Goal: Communication & Community: Answer question/provide support

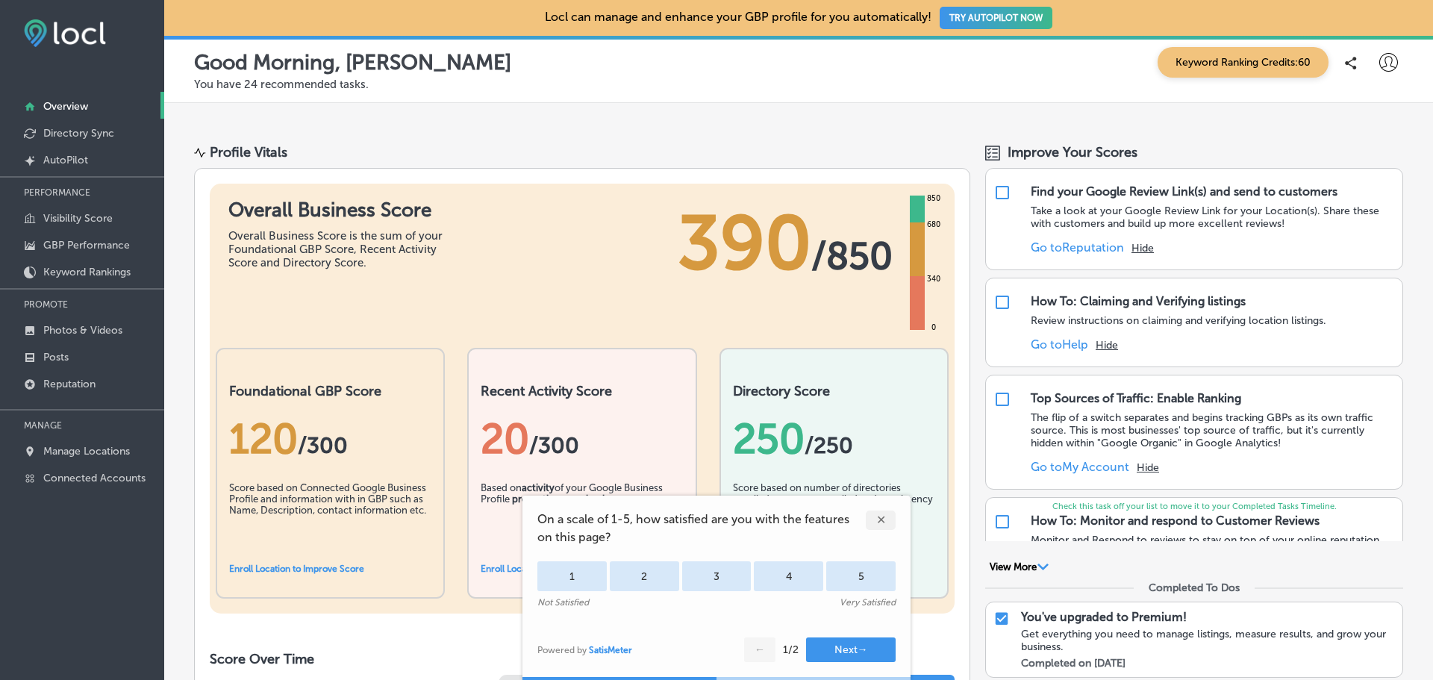
click at [885, 517] on div "✕" at bounding box center [881, 520] width 30 height 19
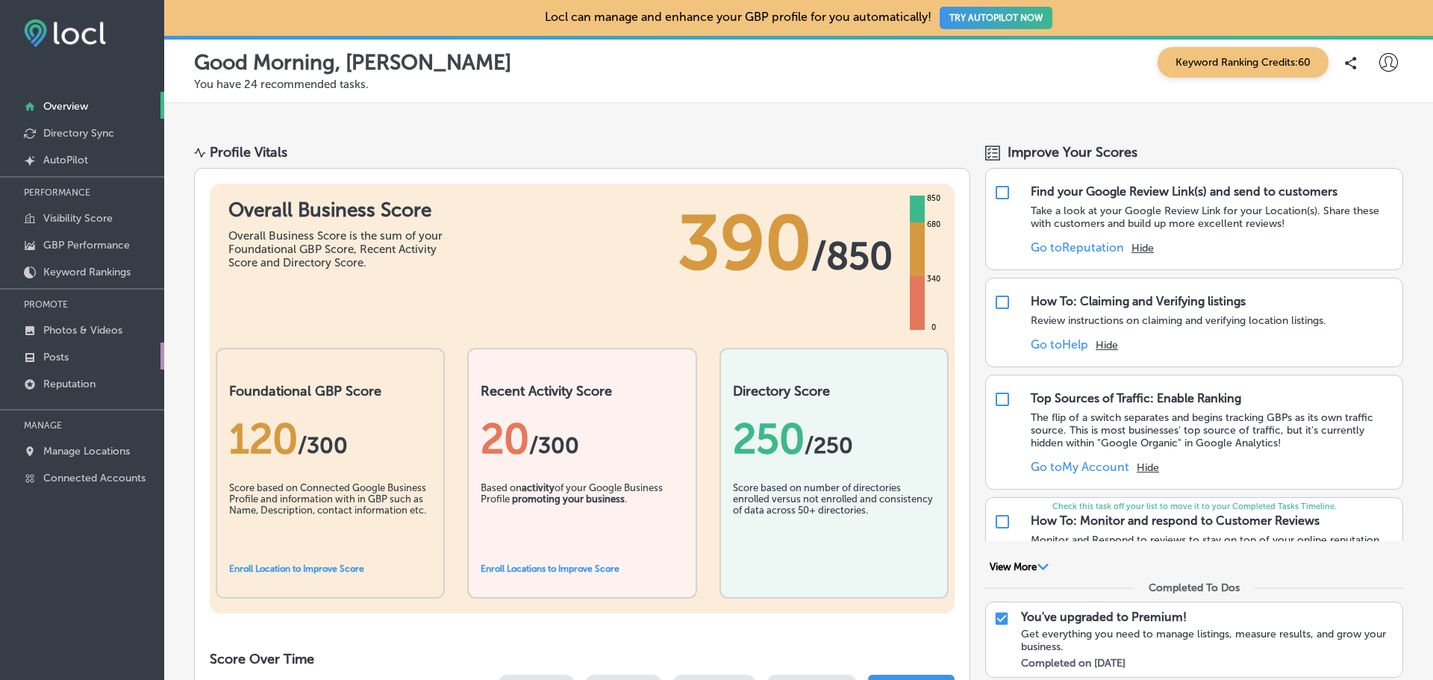
click at [76, 357] on link "Posts" at bounding box center [82, 356] width 164 height 27
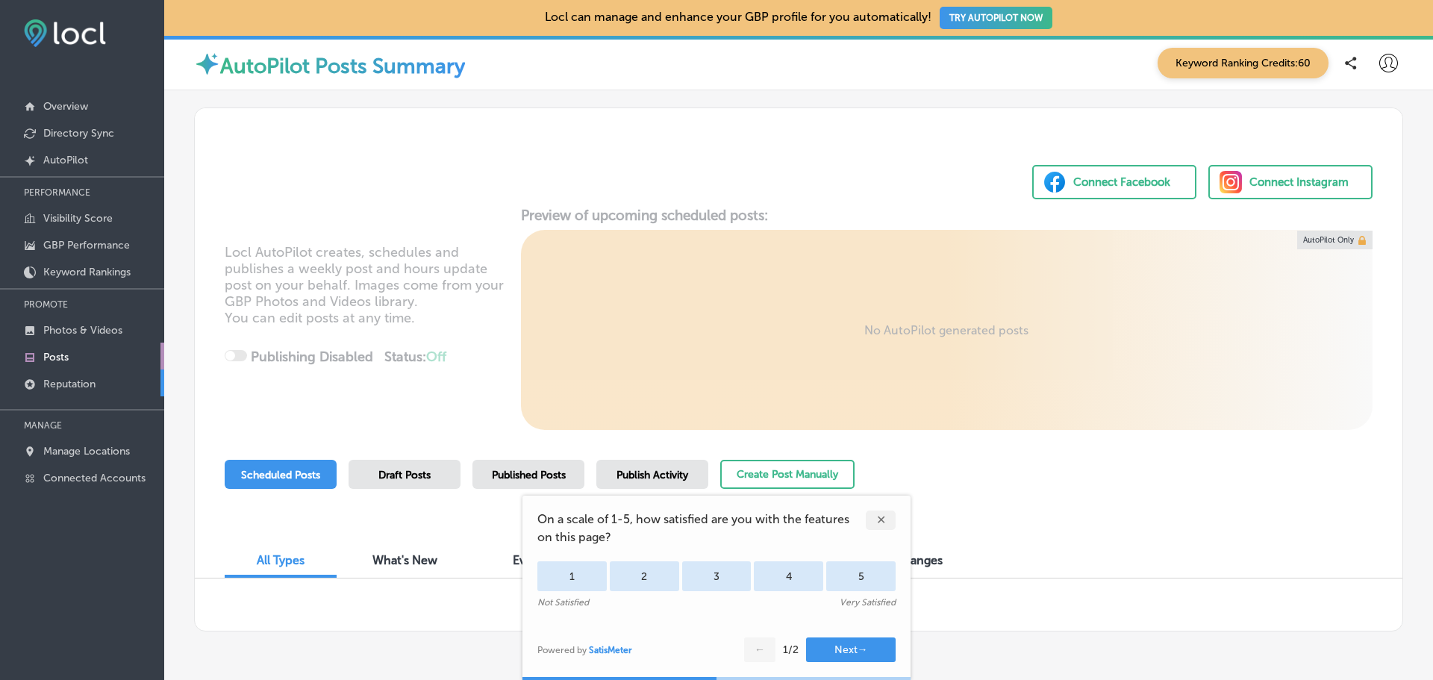
click at [49, 376] on link "Reputation" at bounding box center [82, 382] width 164 height 27
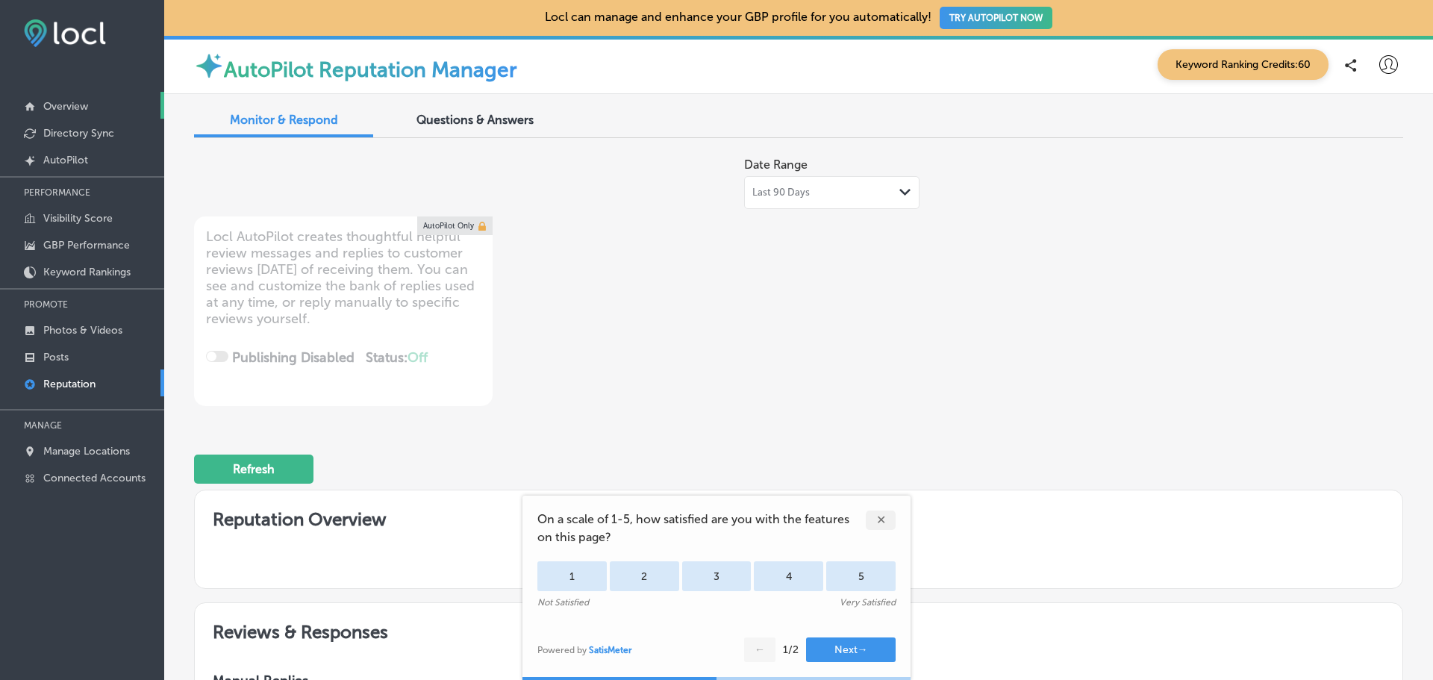
click at [77, 105] on p "Overview" at bounding box center [65, 106] width 45 height 13
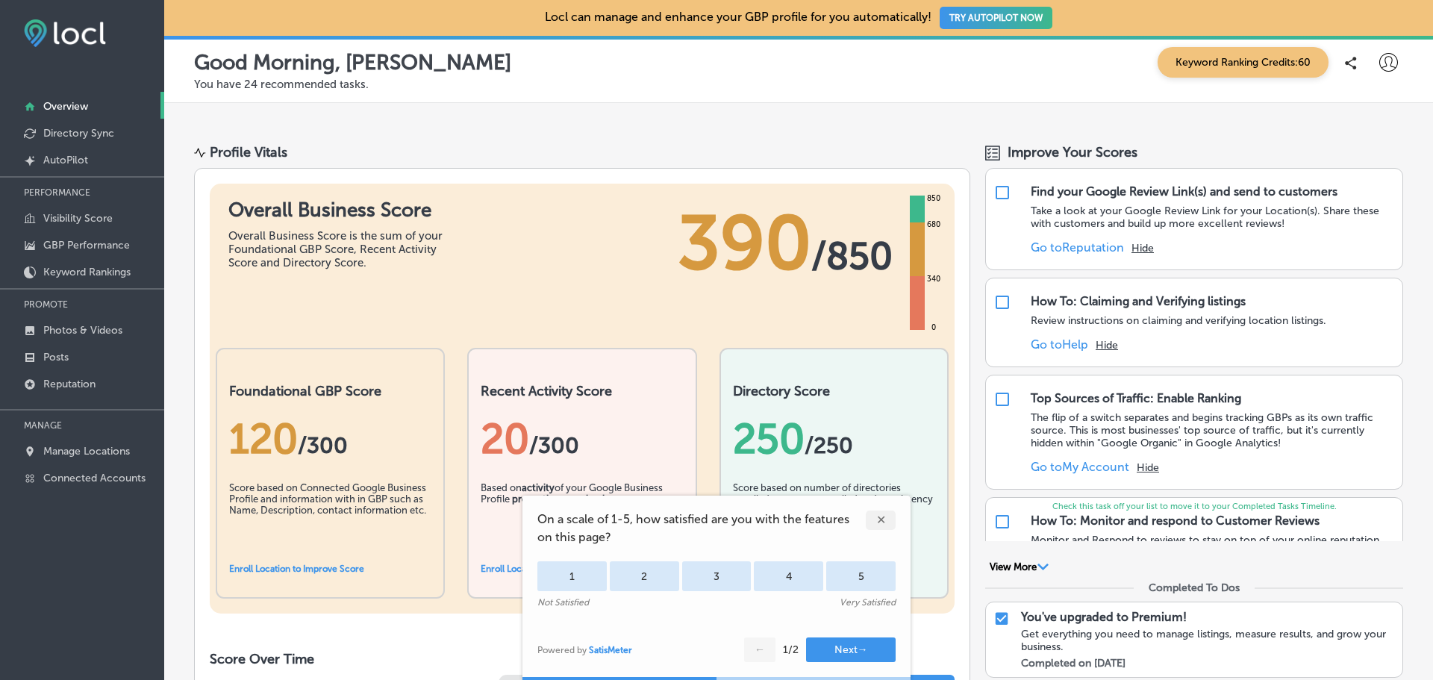
click at [879, 522] on div "✕" at bounding box center [881, 520] width 30 height 19
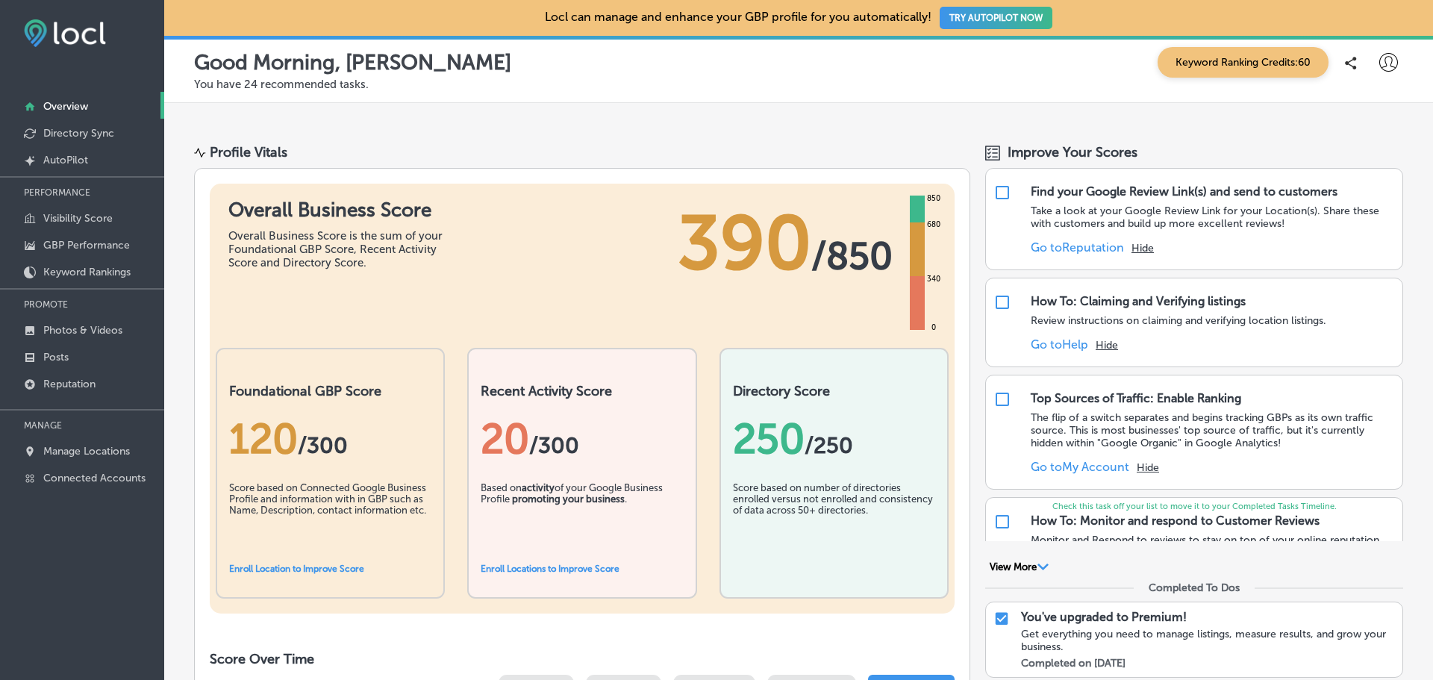
click at [1019, 567] on button "View More Path Created with Sketch." at bounding box center [1019, 567] width 68 height 13
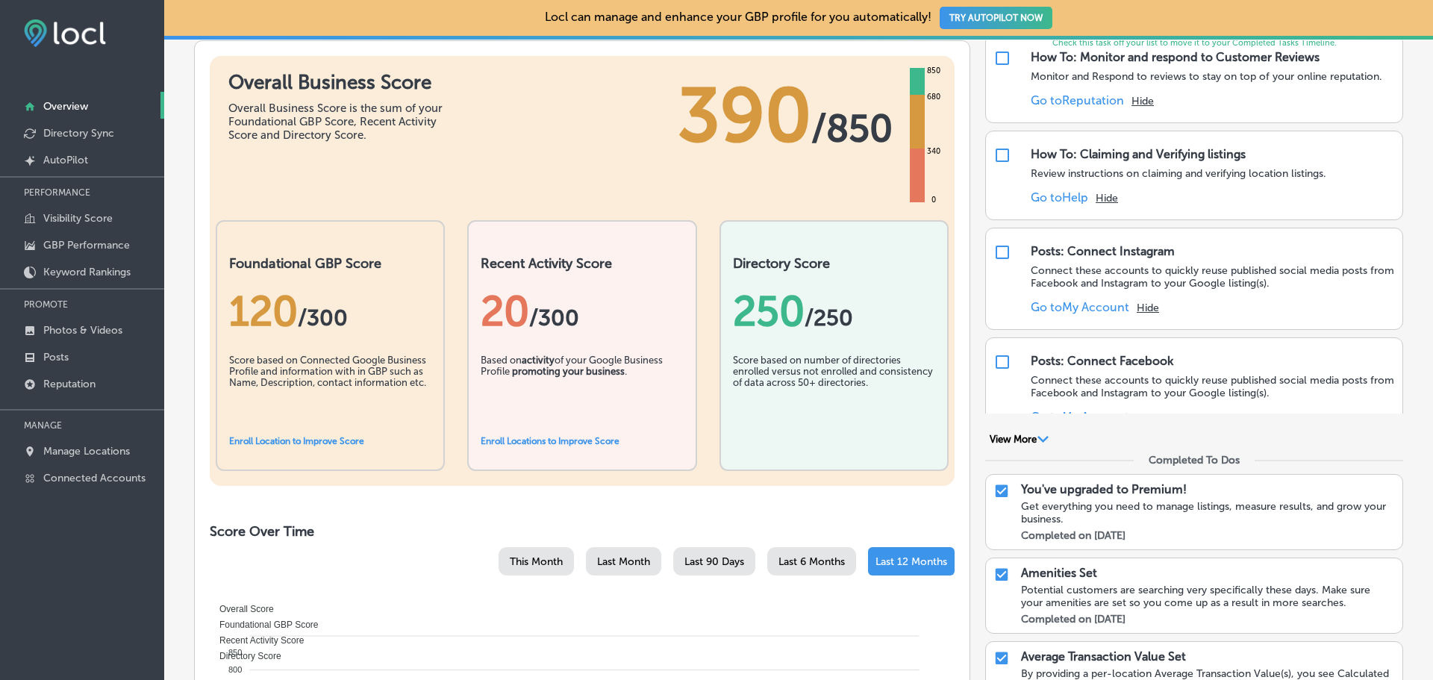
scroll to position [168, 0]
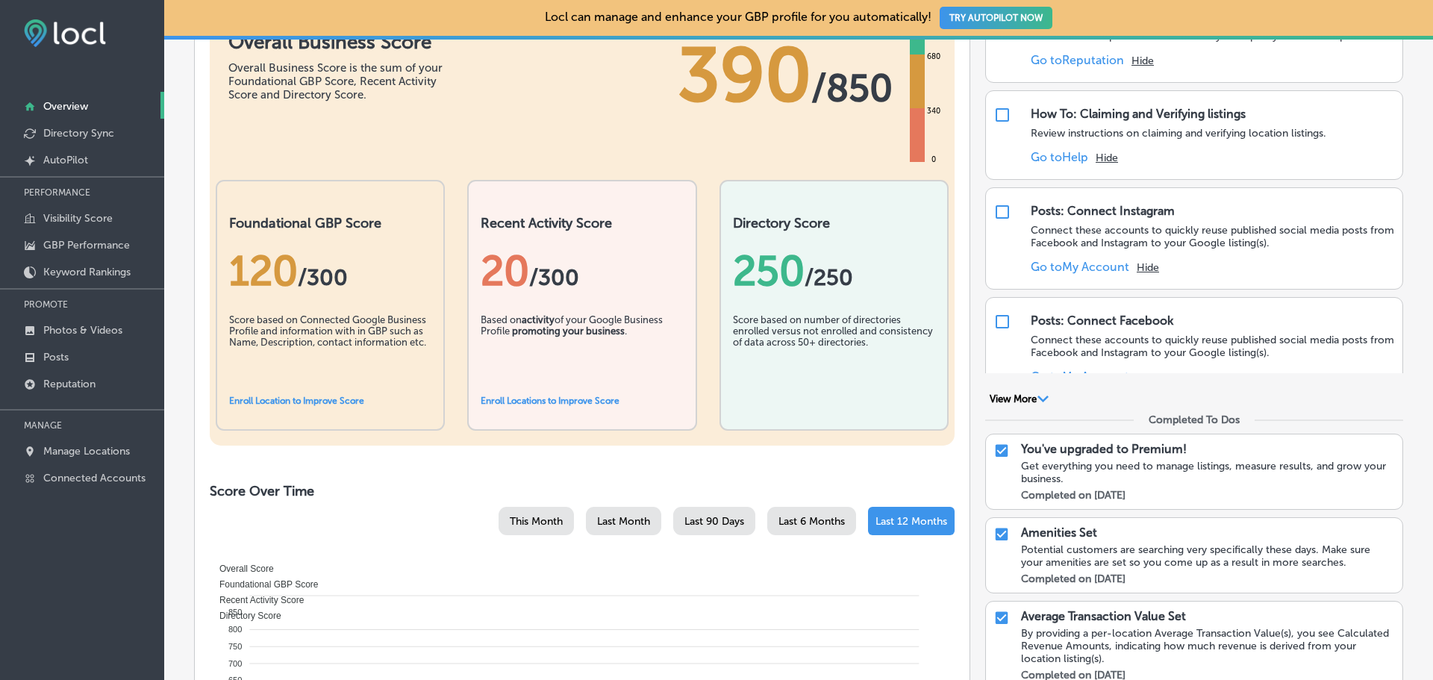
click at [1039, 400] on polygon at bounding box center [1043, 399] width 11 height 7
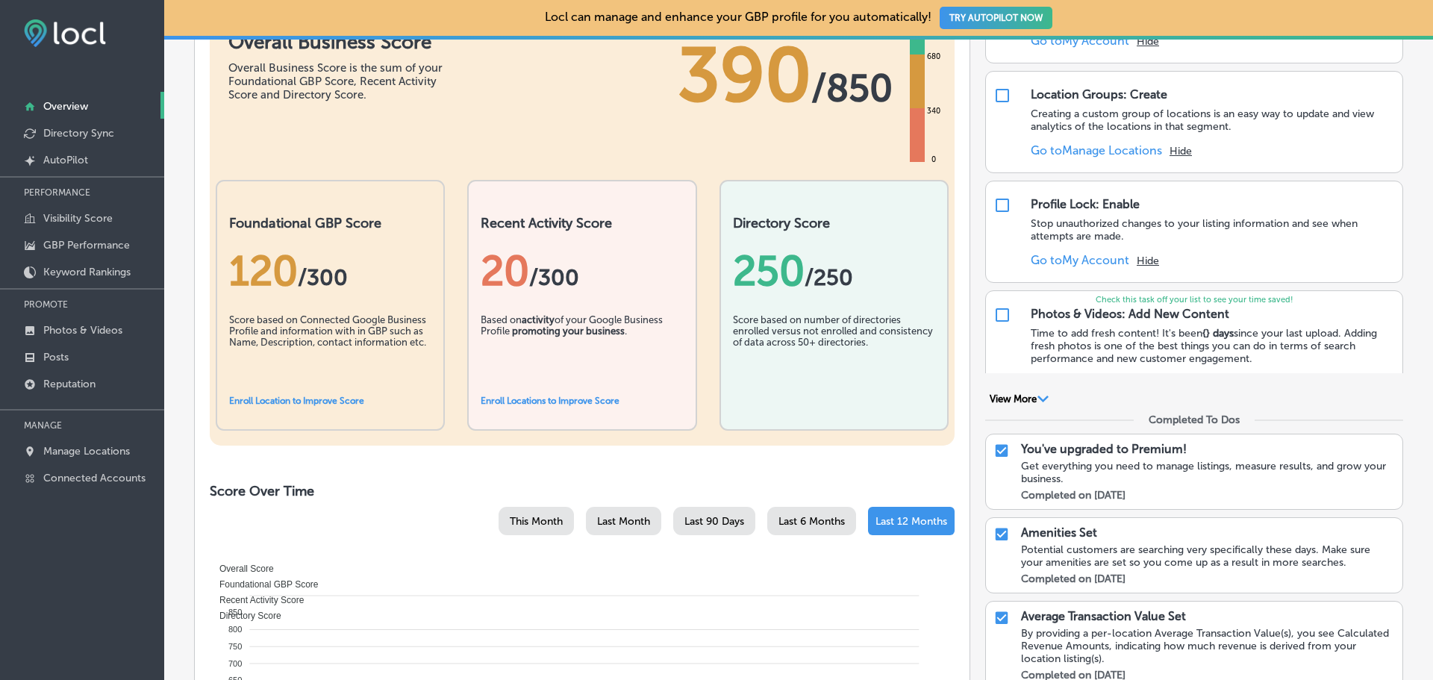
click at [994, 399] on button "View More Path Created with Sketch." at bounding box center [1019, 399] width 68 height 13
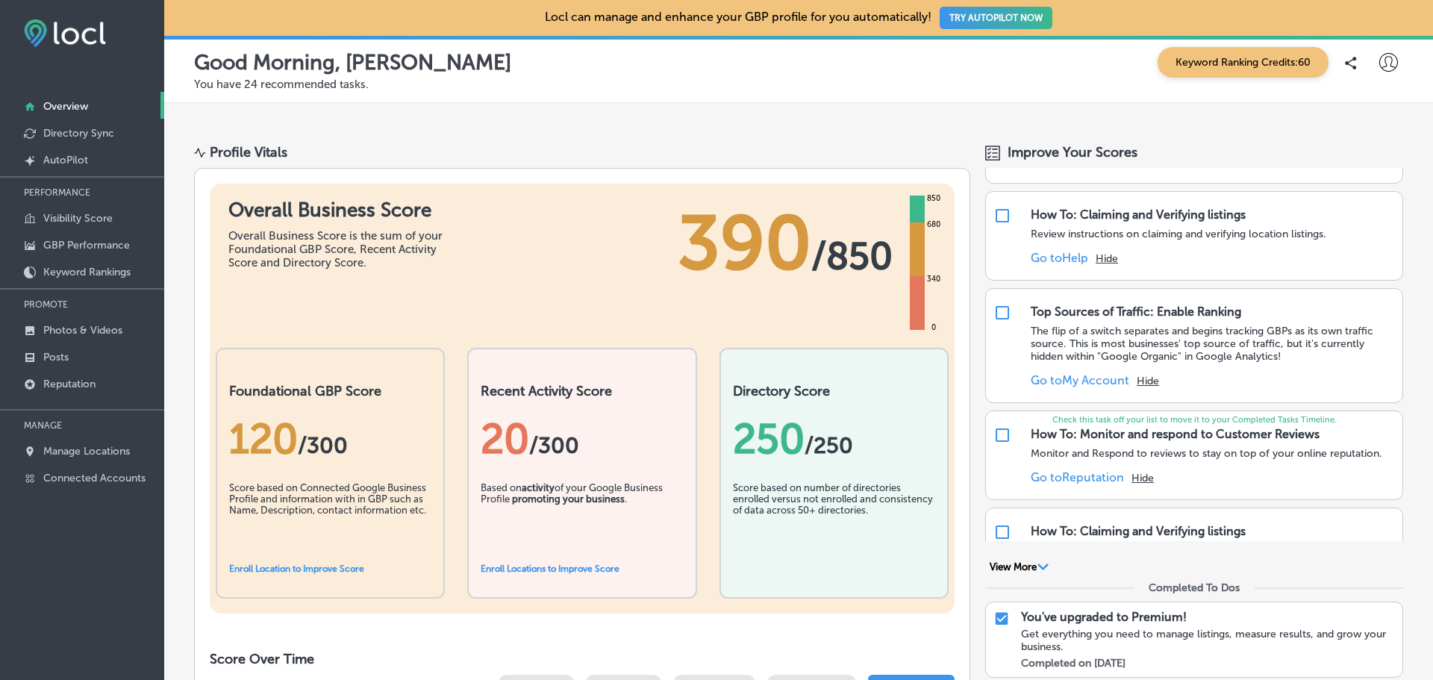
scroll to position [0, 0]
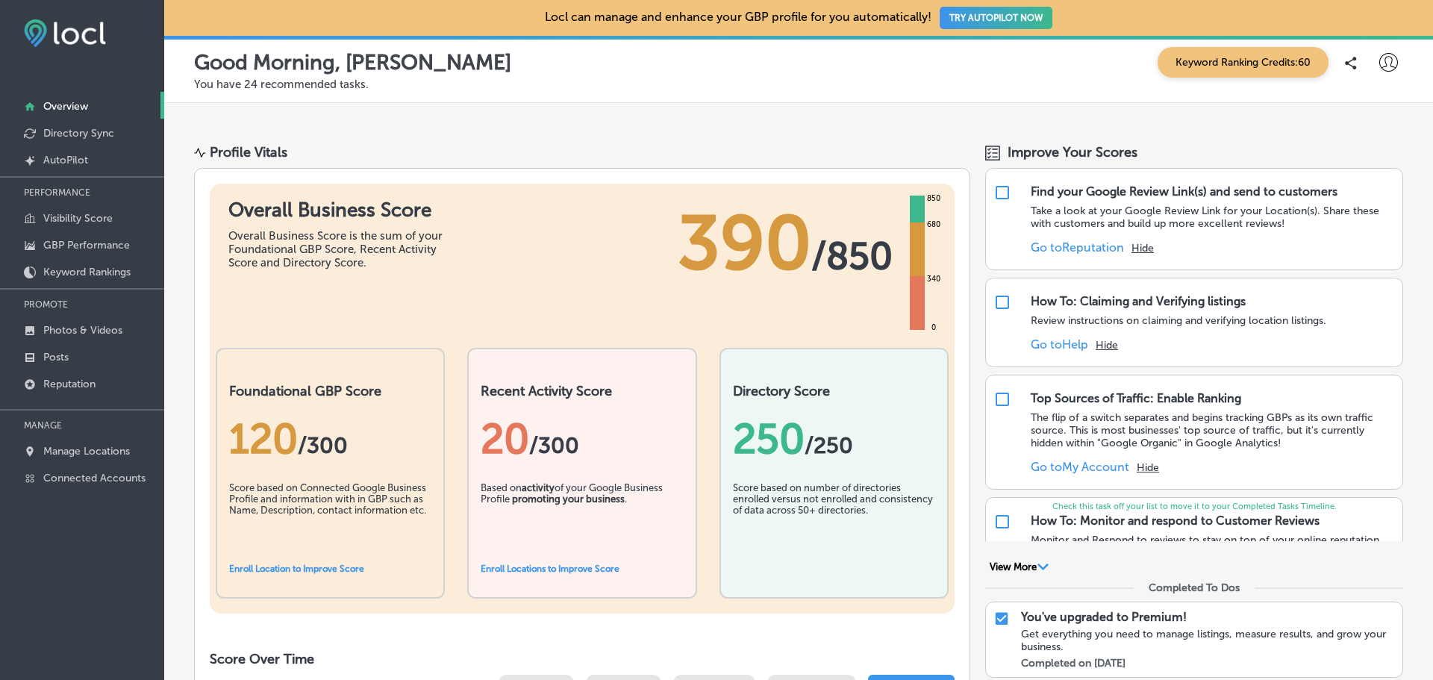
click at [352, 240] on div "Overall Business Score is the sum of your Foundational GBP Score, Recent Activi…" at bounding box center [340, 249] width 224 height 40
click at [63, 390] on p "Reputation" at bounding box center [69, 384] width 52 height 13
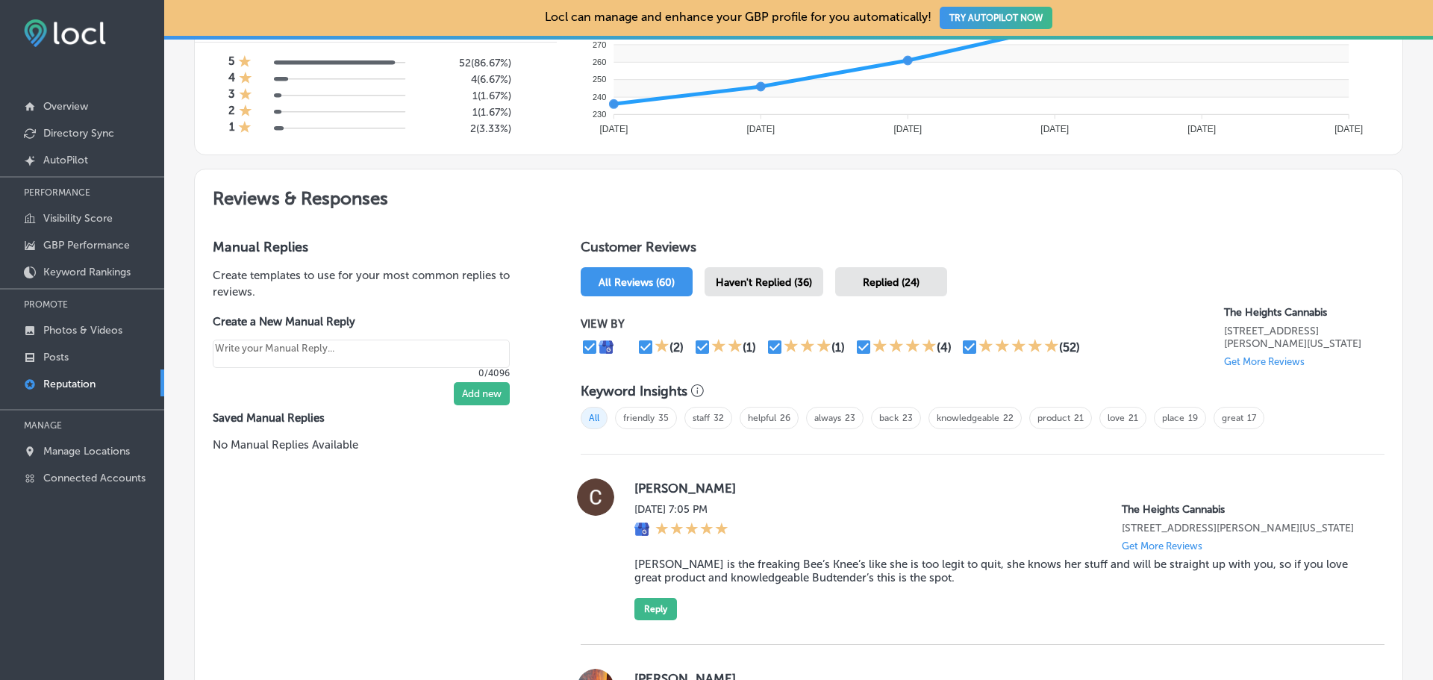
scroll to position [75, 0]
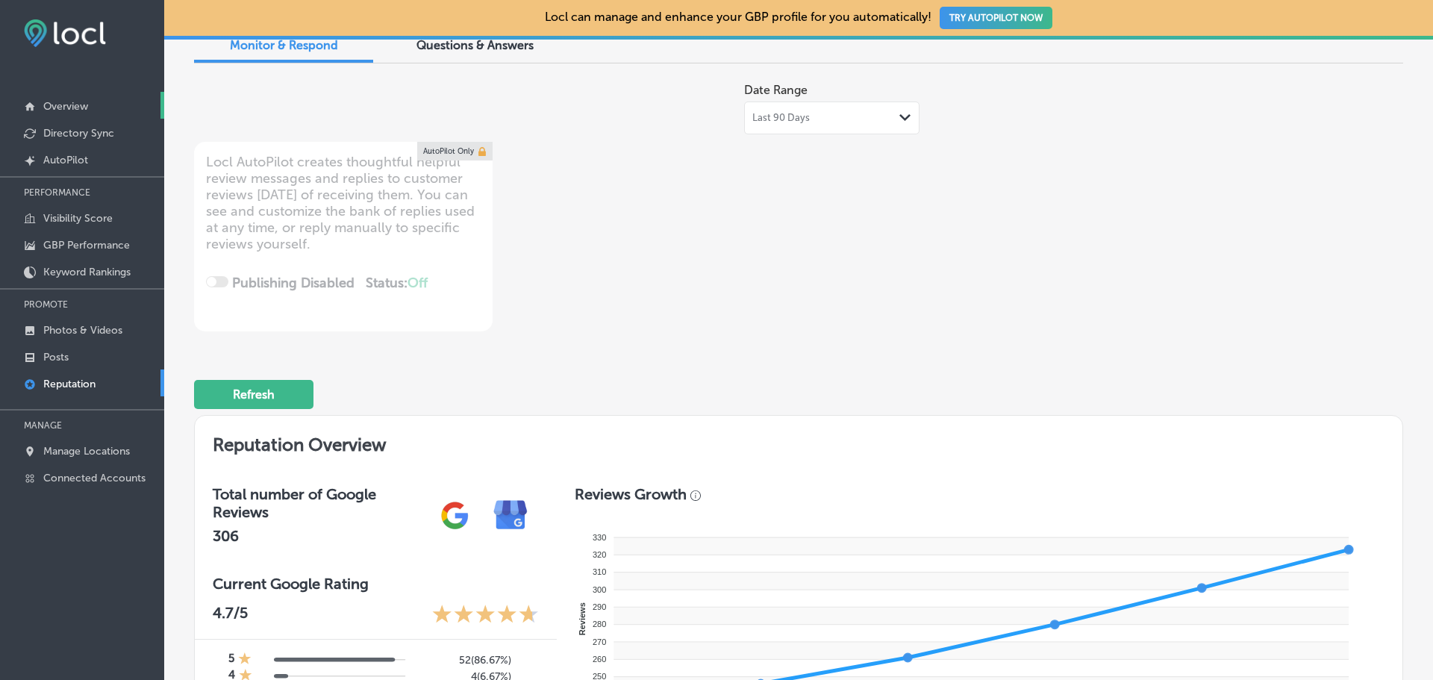
click at [51, 102] on p "Overview" at bounding box center [65, 106] width 45 height 13
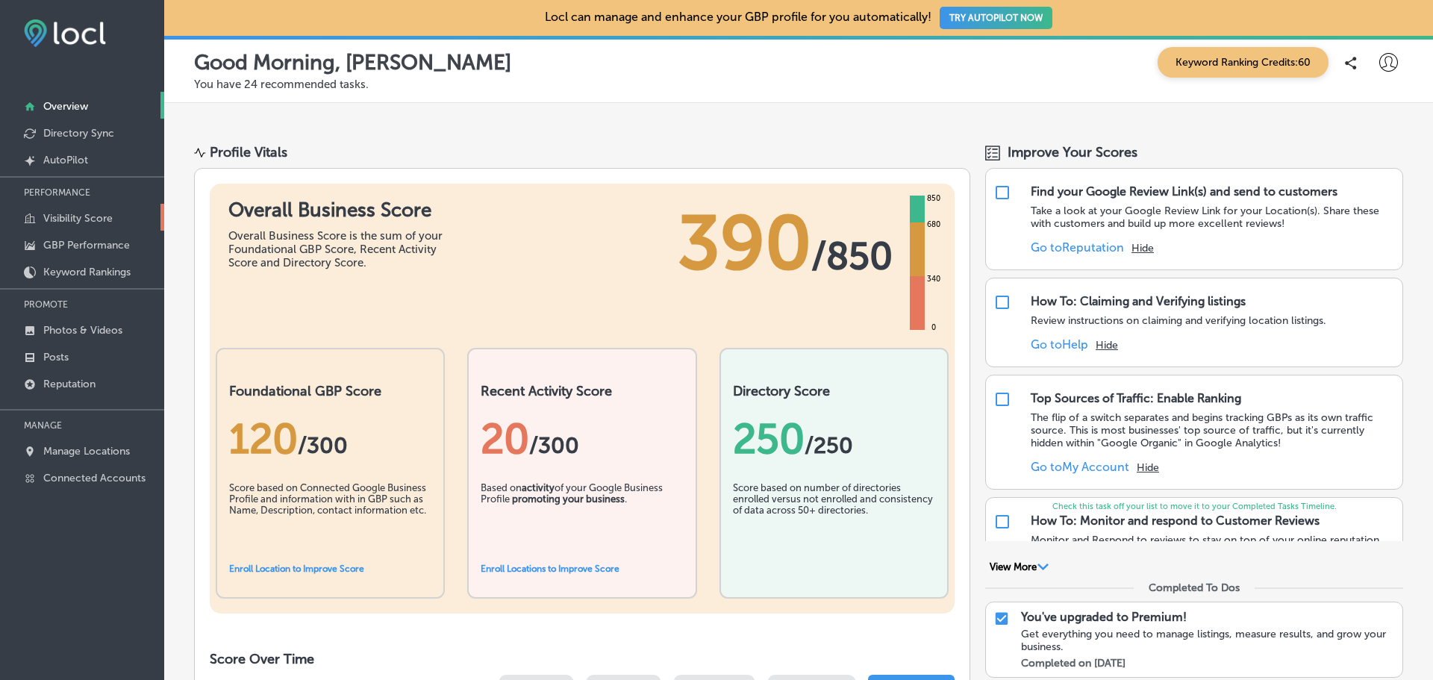
click at [72, 223] on p "Visibility Score" at bounding box center [77, 218] width 69 height 13
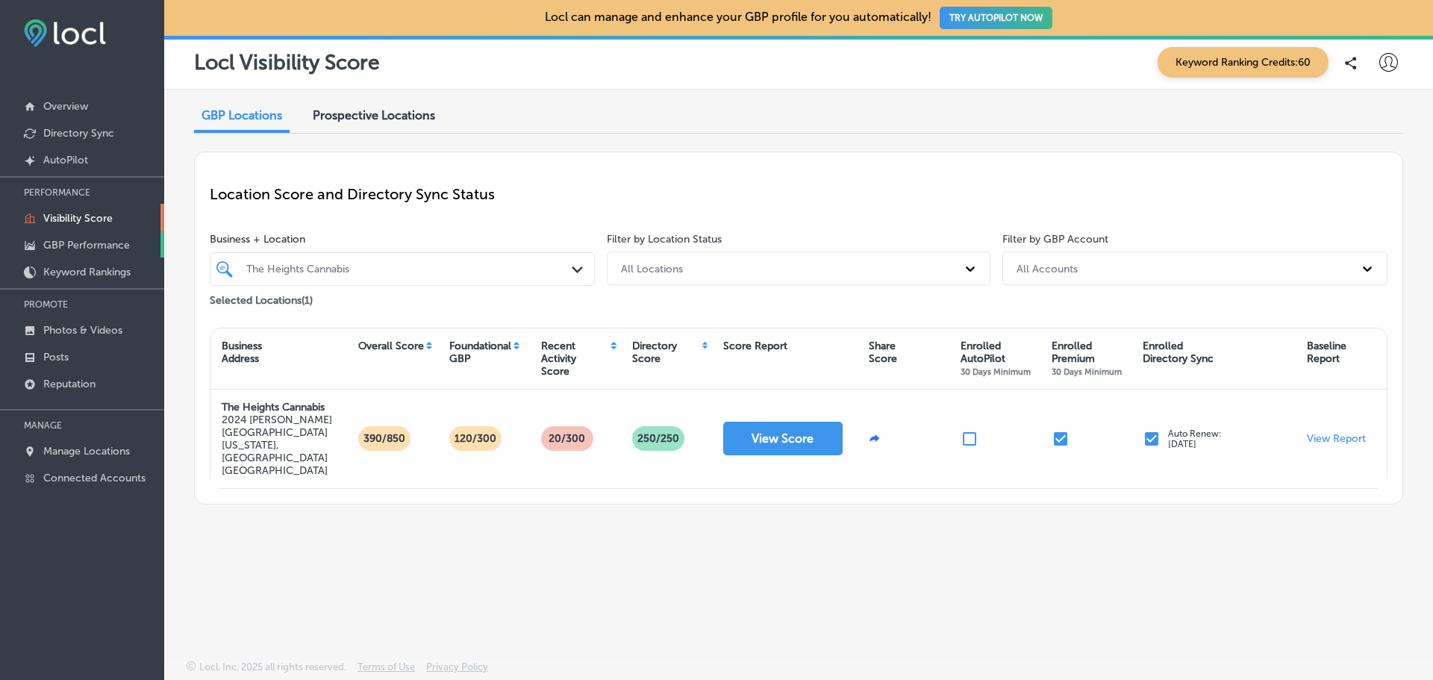
click at [64, 246] on p "GBP Performance" at bounding box center [86, 245] width 87 height 13
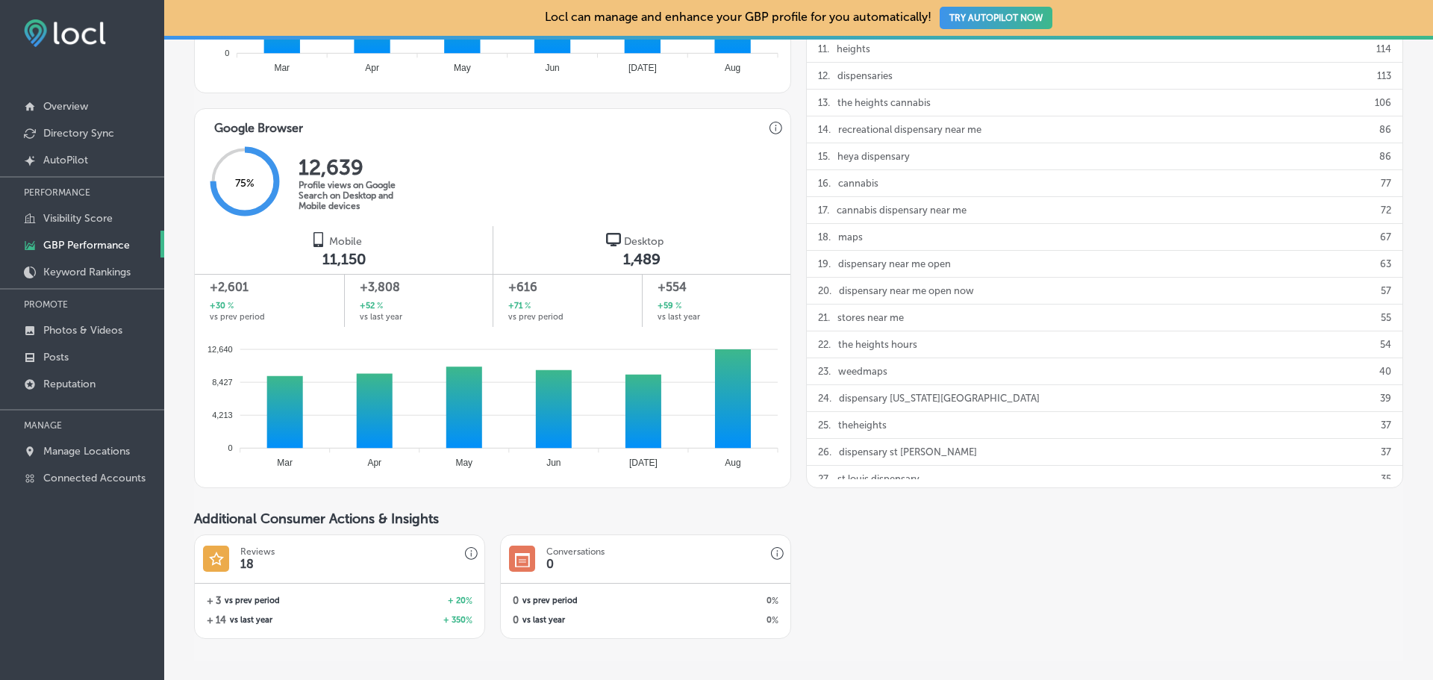
scroll to position [955, 0]
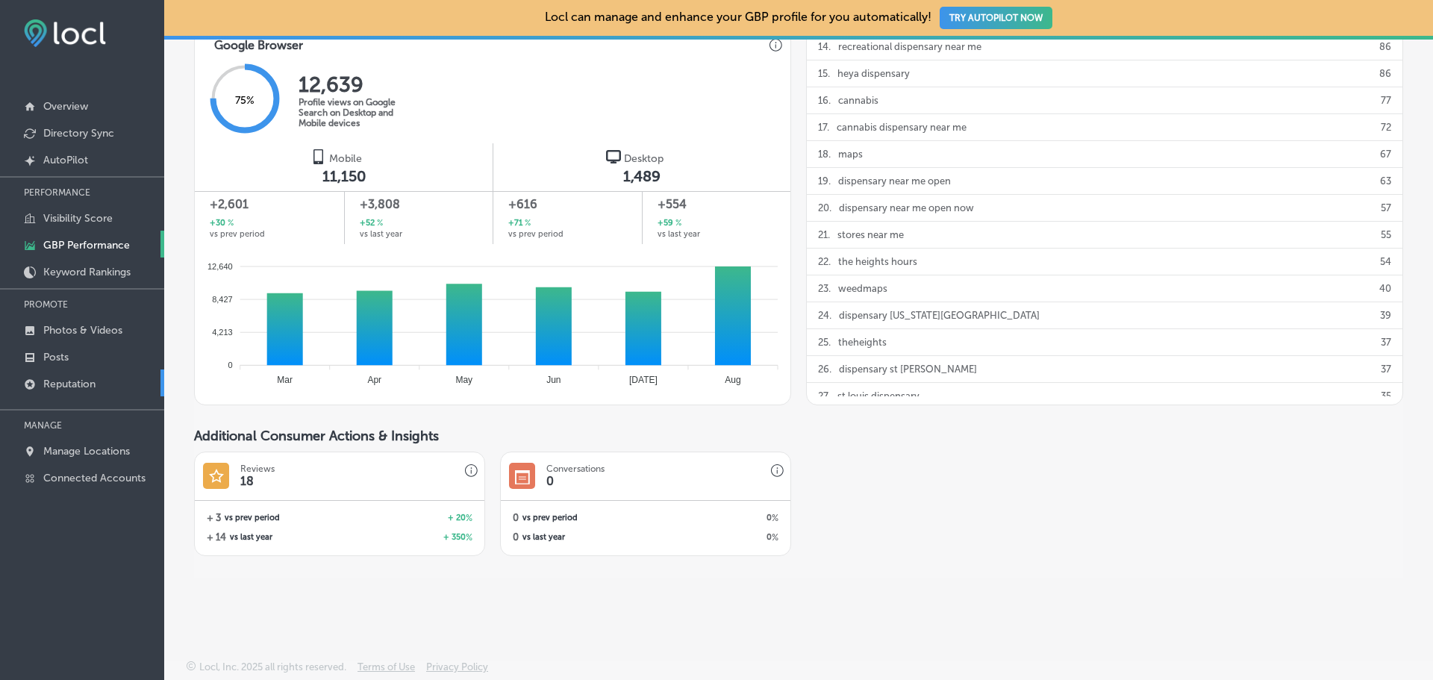
click at [51, 379] on p "Reputation" at bounding box center [69, 384] width 52 height 13
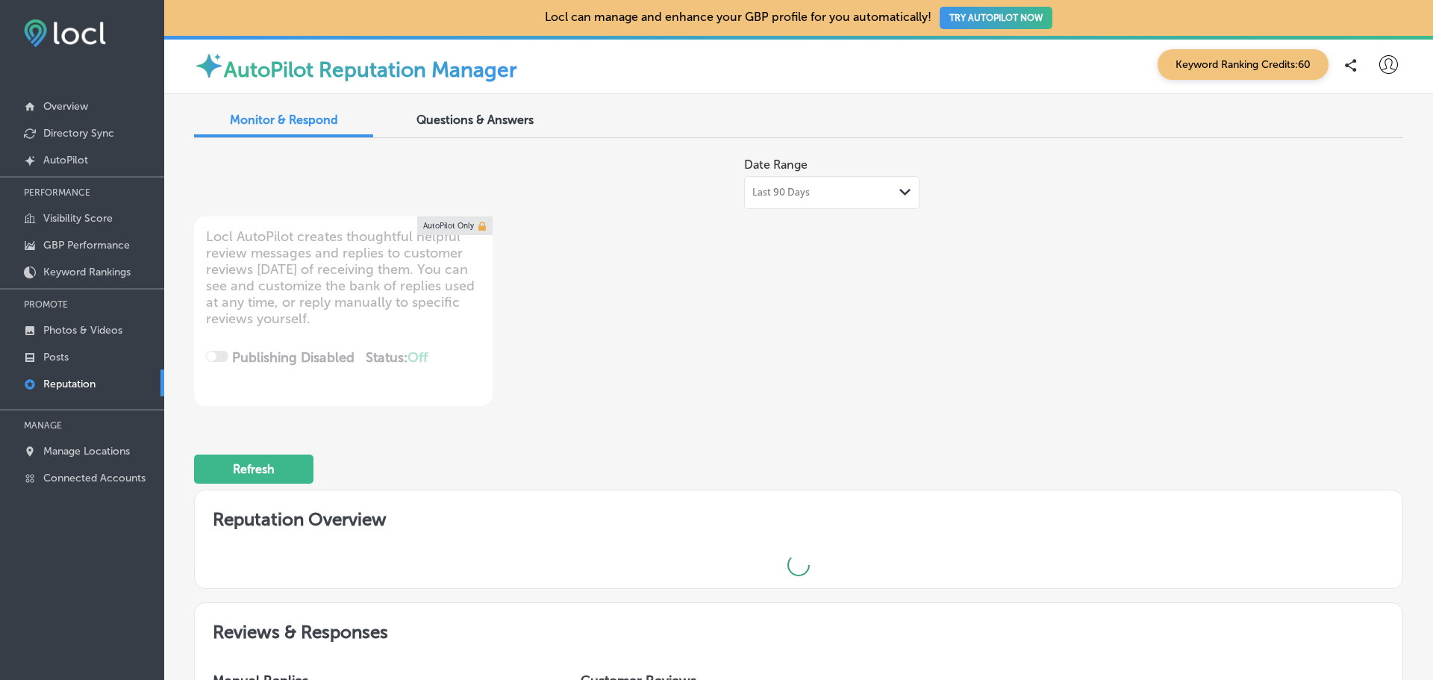
type textarea "x"
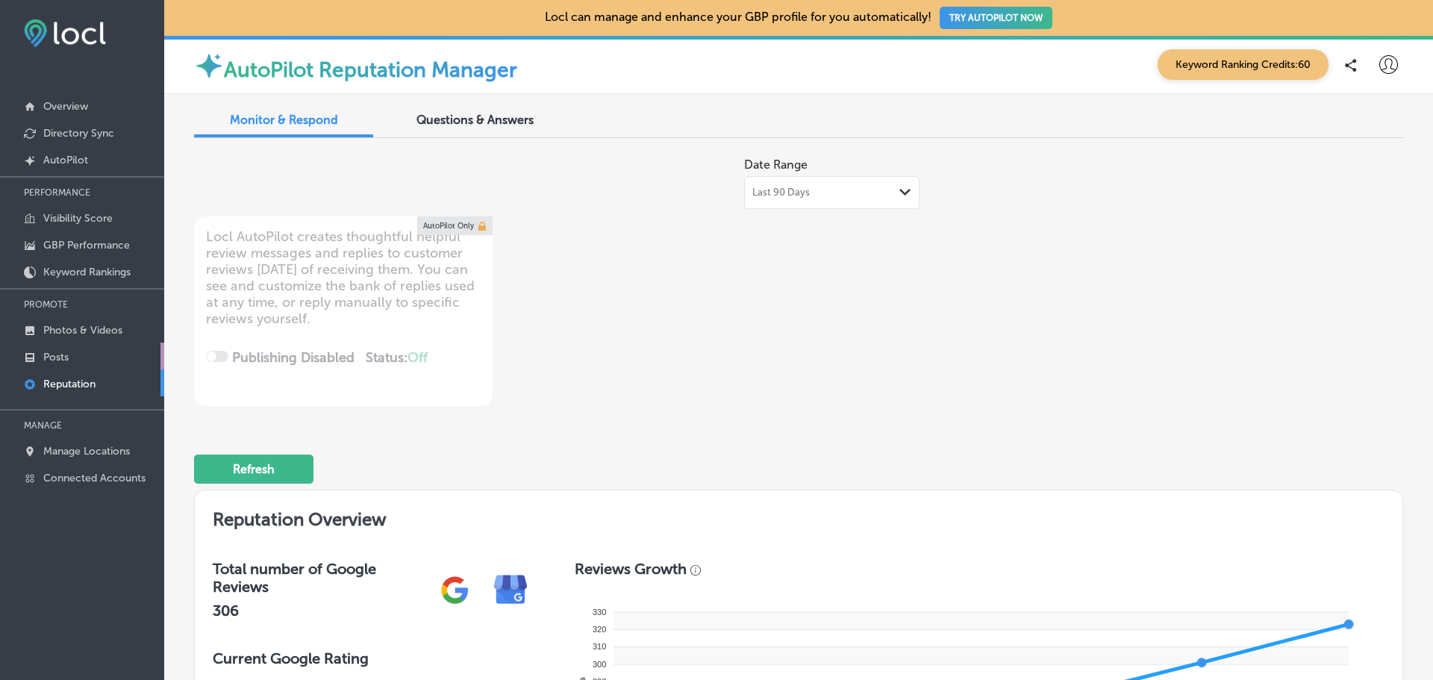
click at [45, 359] on p "Posts" at bounding box center [55, 357] width 25 height 13
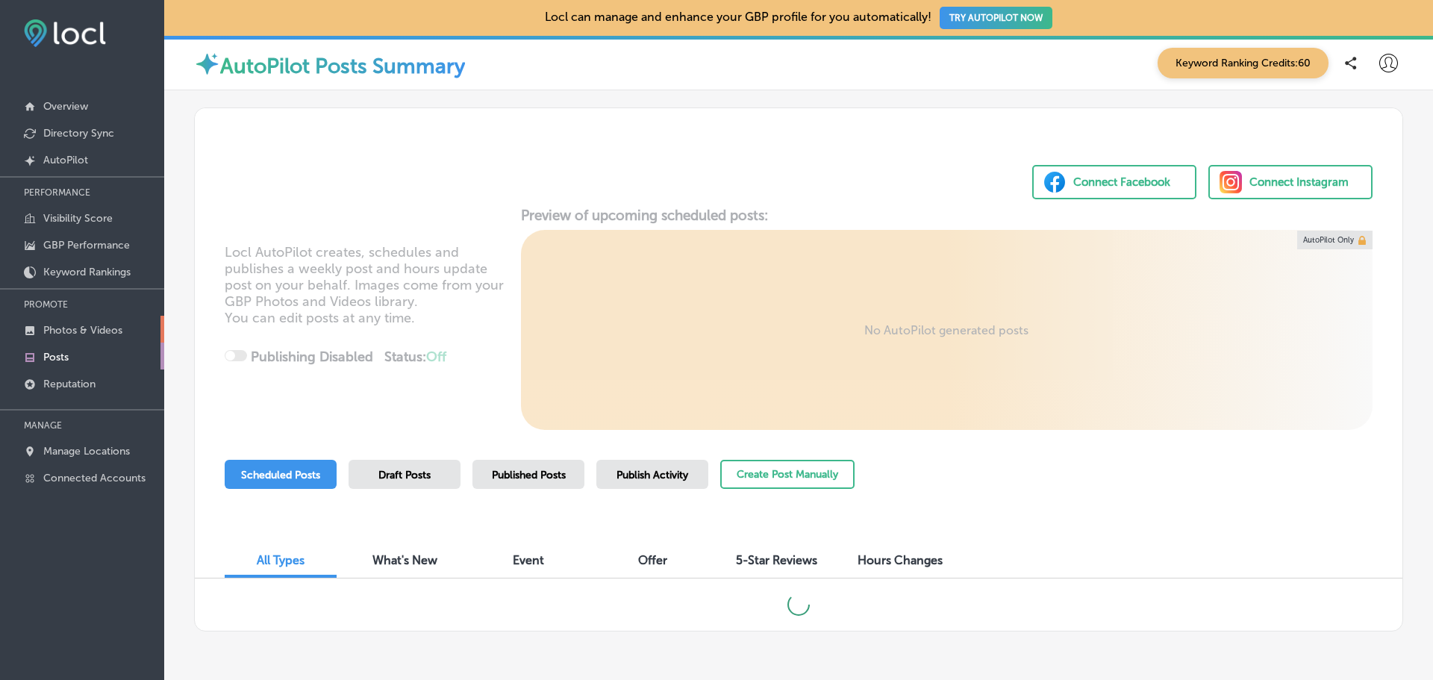
click at [54, 328] on p "Photos & Videos" at bounding box center [82, 330] width 79 height 13
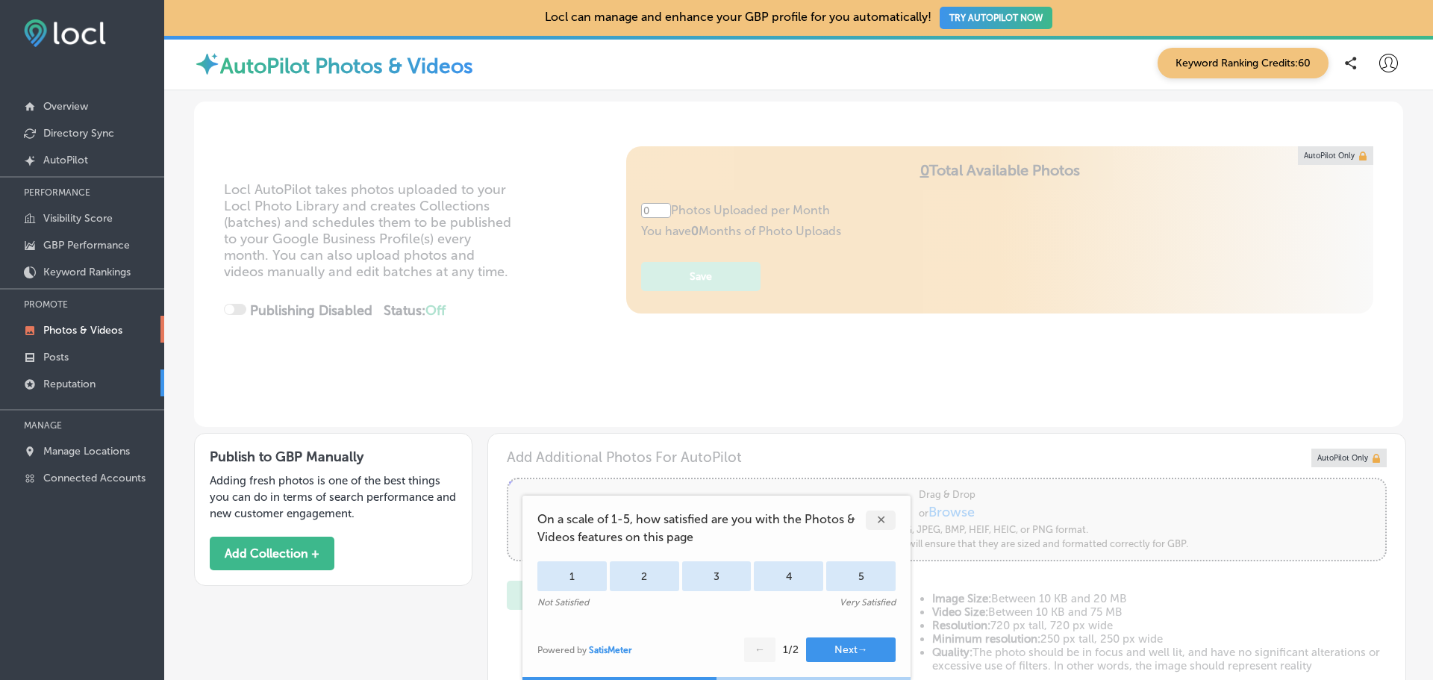
type input "5"
click at [43, 361] on p "Posts" at bounding box center [55, 357] width 25 height 13
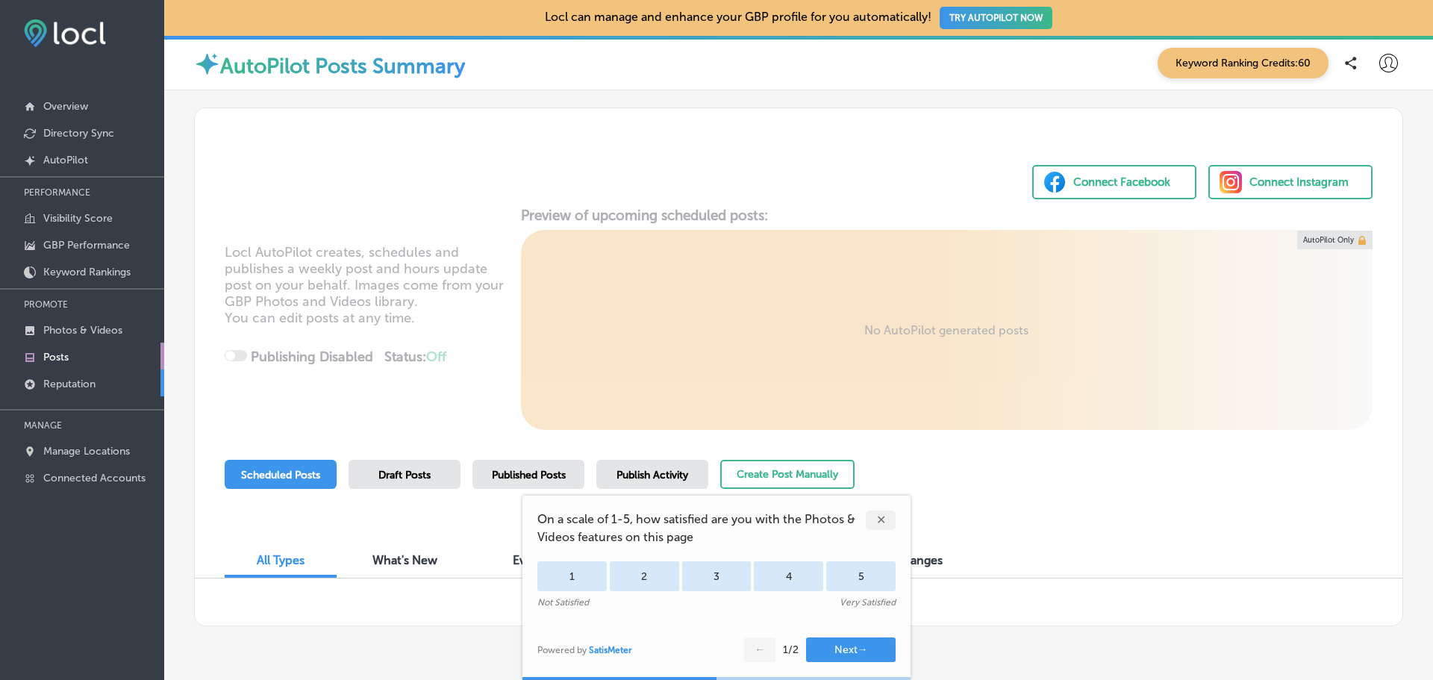
click at [49, 394] on link "Reputation" at bounding box center [82, 382] width 164 height 27
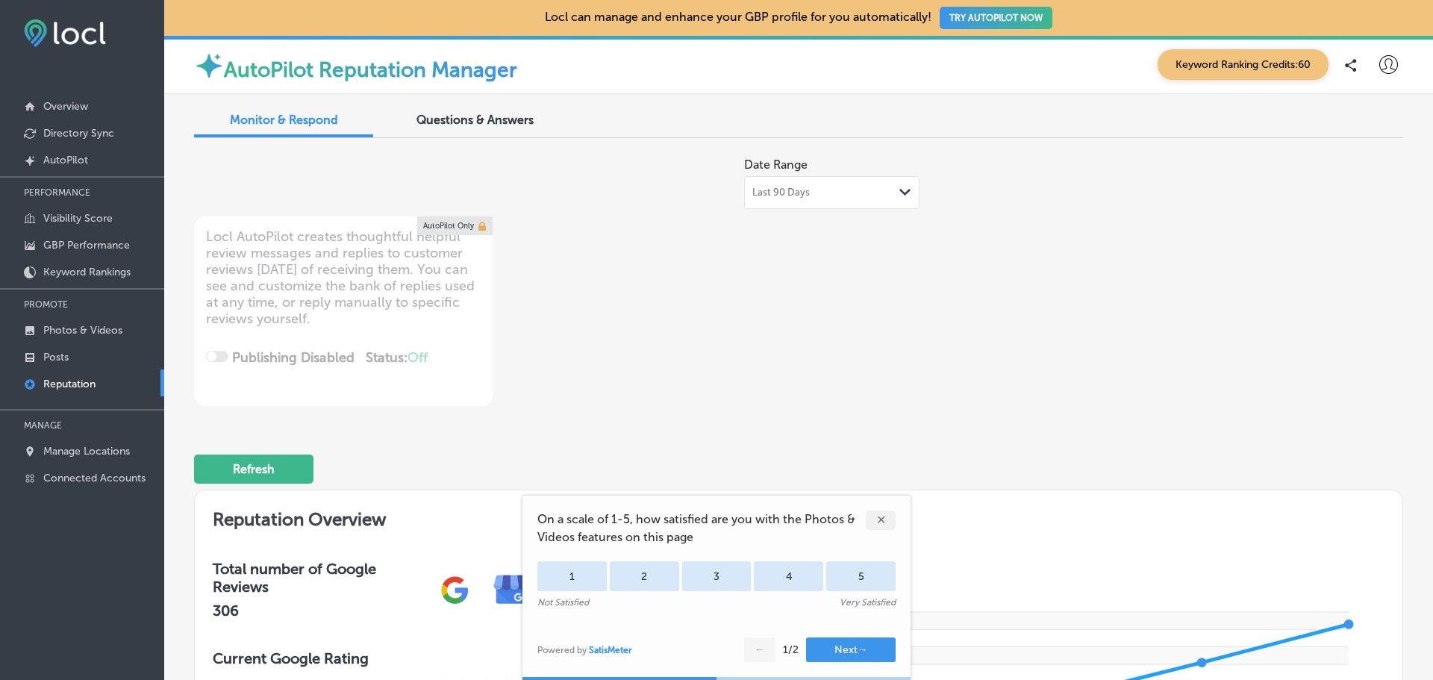
click at [877, 521] on div "✕" at bounding box center [881, 520] width 30 height 19
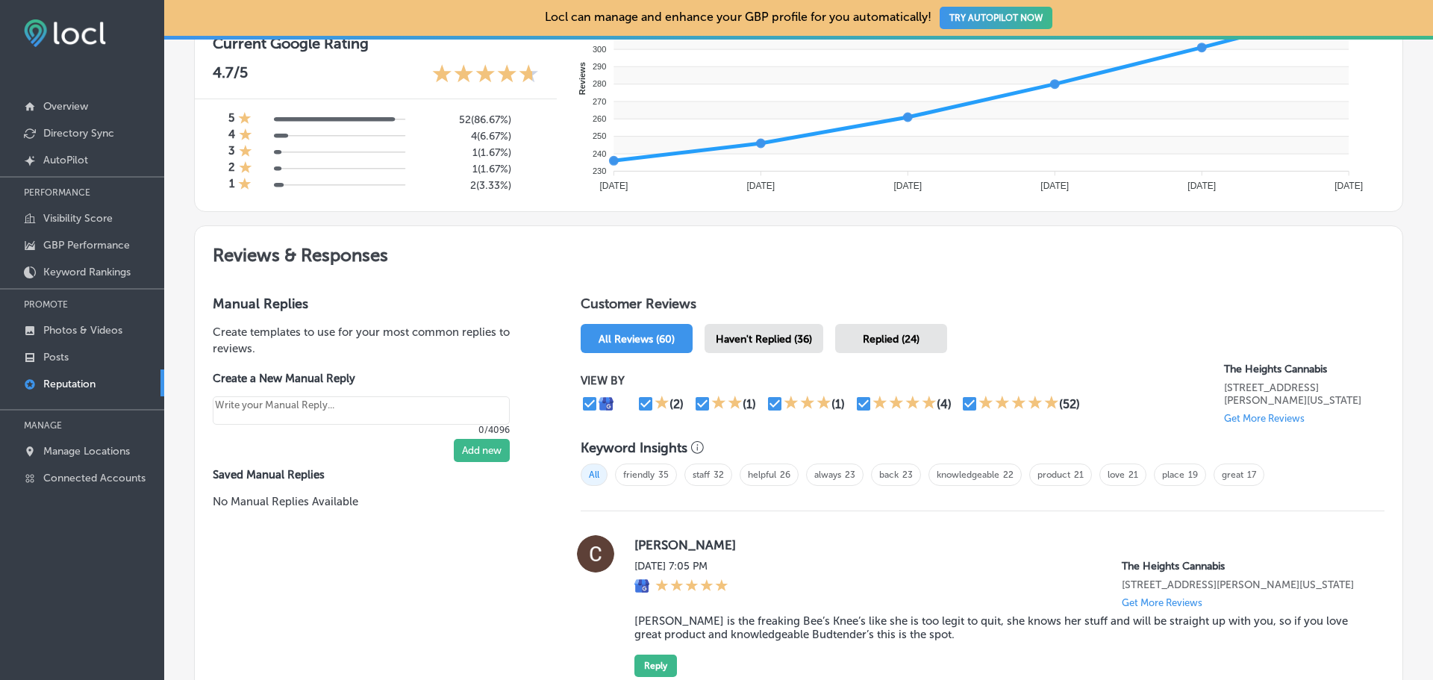
scroll to position [821, 0]
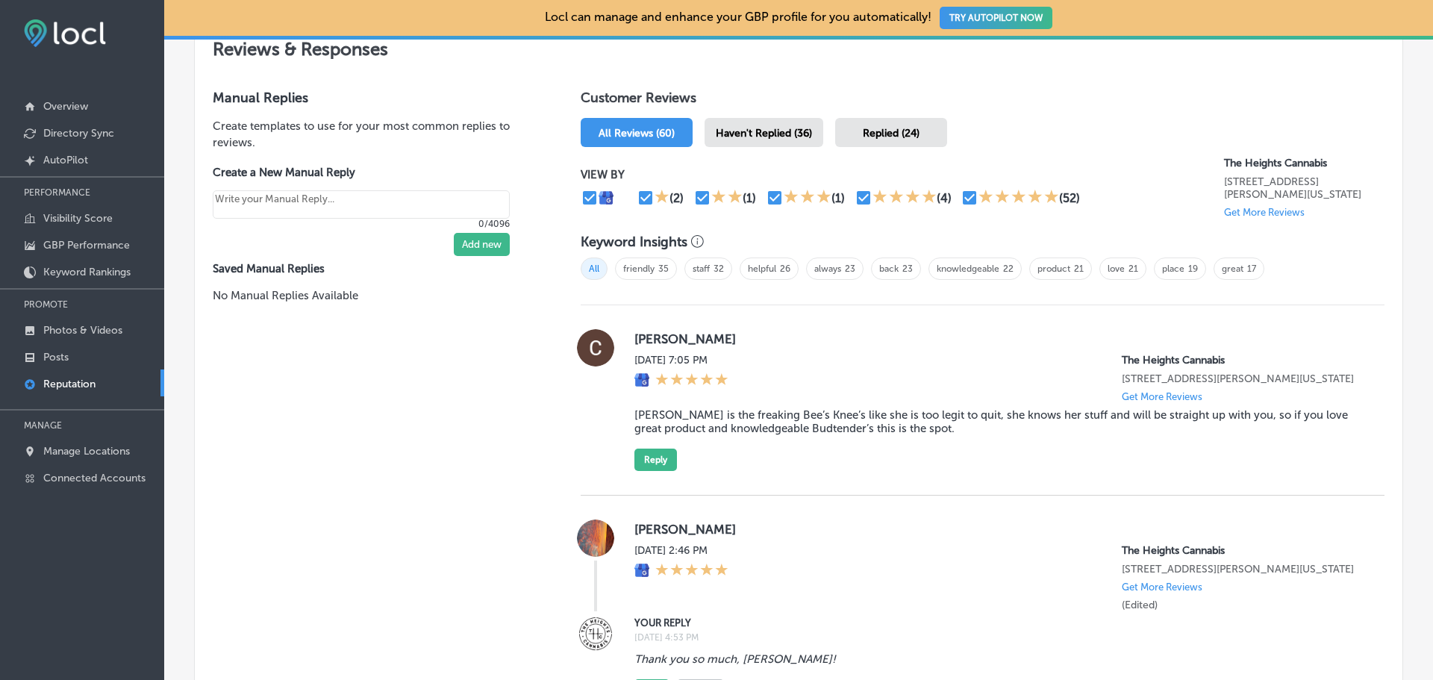
click at [766, 135] on span "Haven't Replied (36)" at bounding box center [764, 133] width 96 height 13
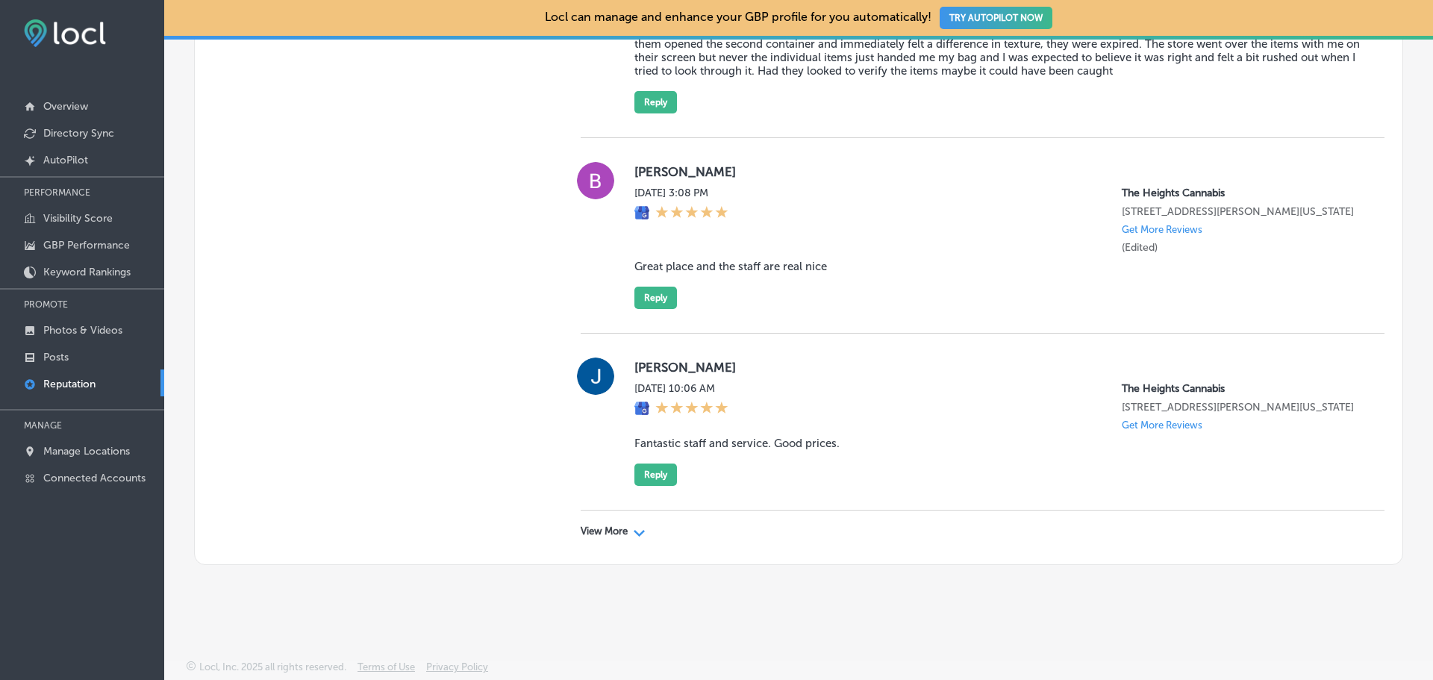
scroll to position [4444, 0]
click at [634, 535] on icon "Path Created with Sketch." at bounding box center [639, 533] width 11 height 7
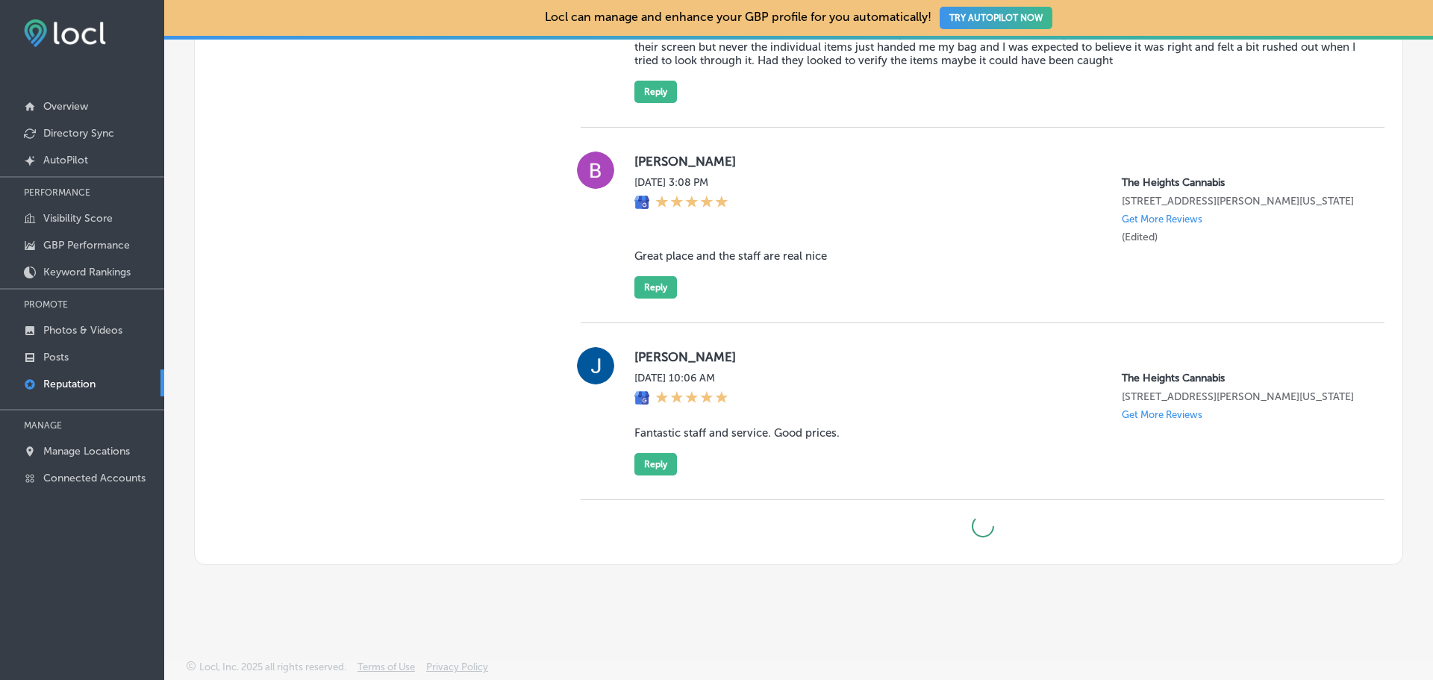
type textarea "x"
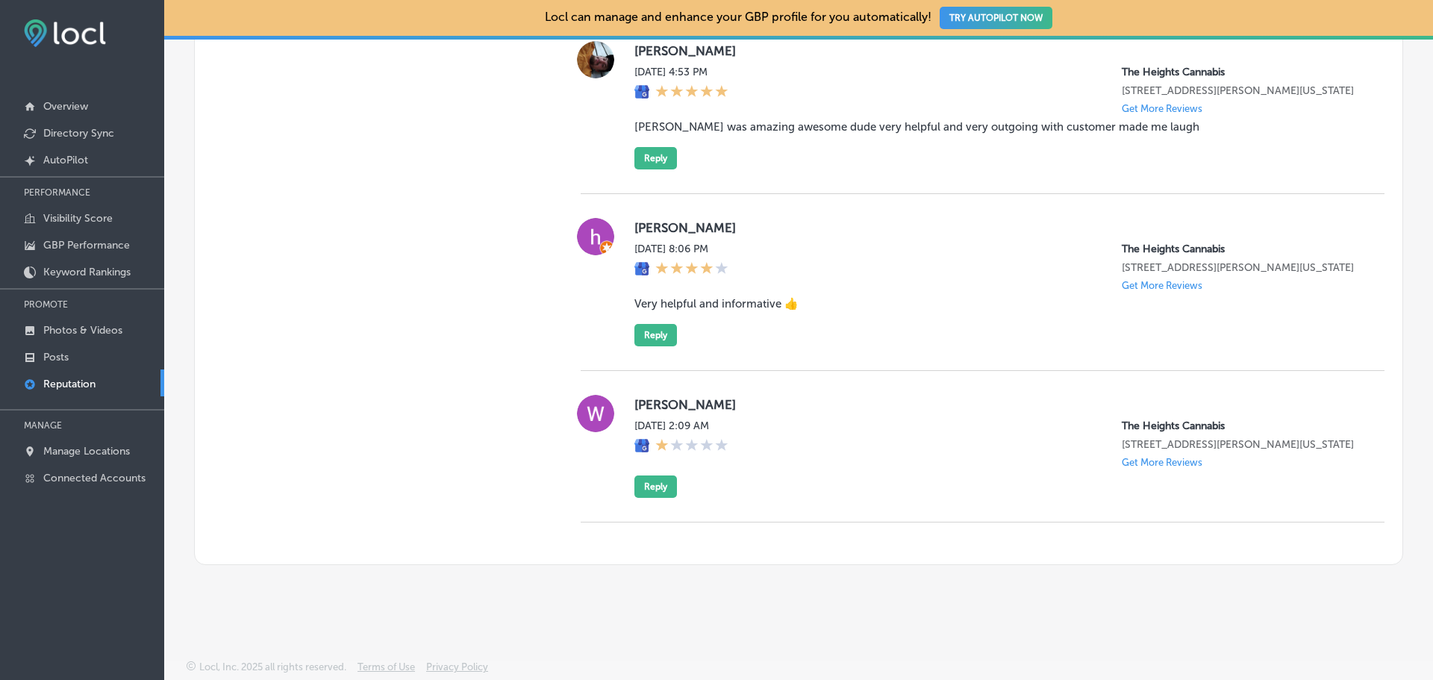
scroll to position [7402, 0]
click at [638, 440] on icon at bounding box center [641, 446] width 13 height 13
click at [849, 452] on div "[DATE] 2:09 AM The Heights Cannabis [STREET_ADDRESS][PERSON_NAME][US_STATE] Get…" at bounding box center [997, 443] width 726 height 49
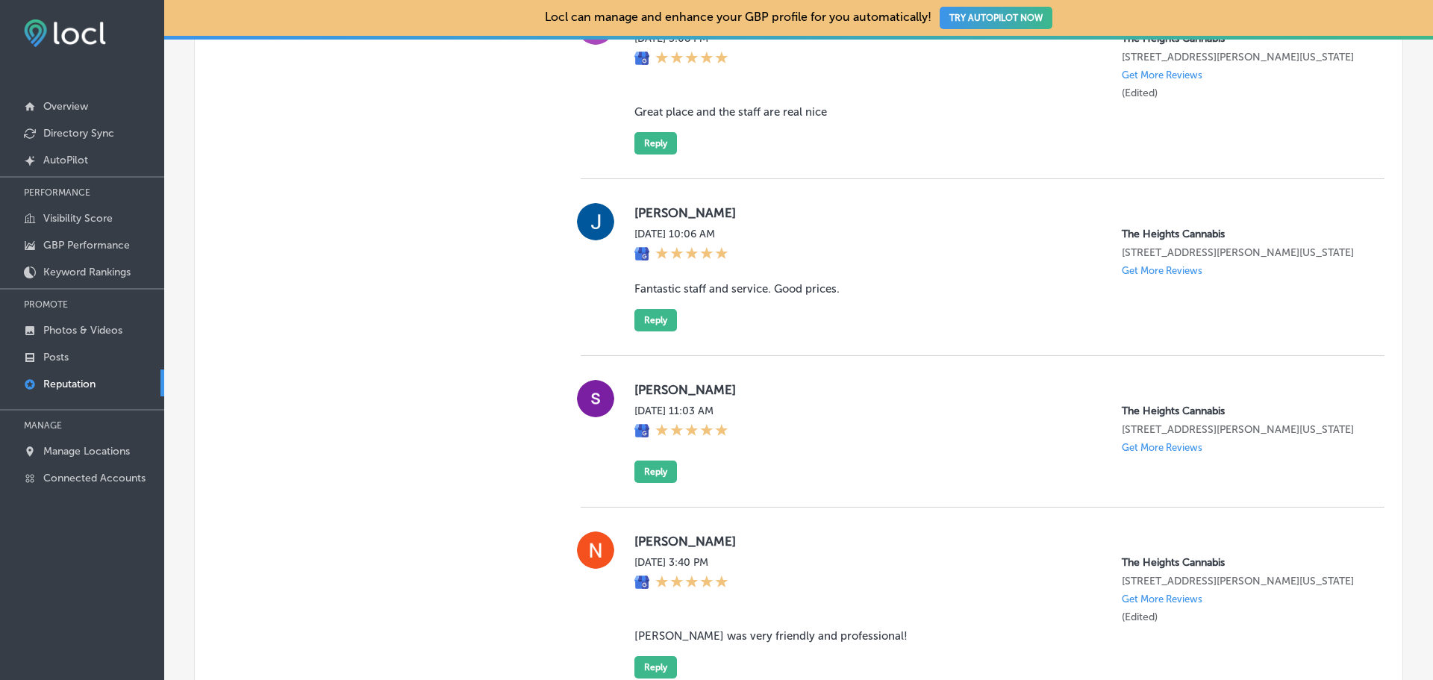
scroll to position [4117, 0]
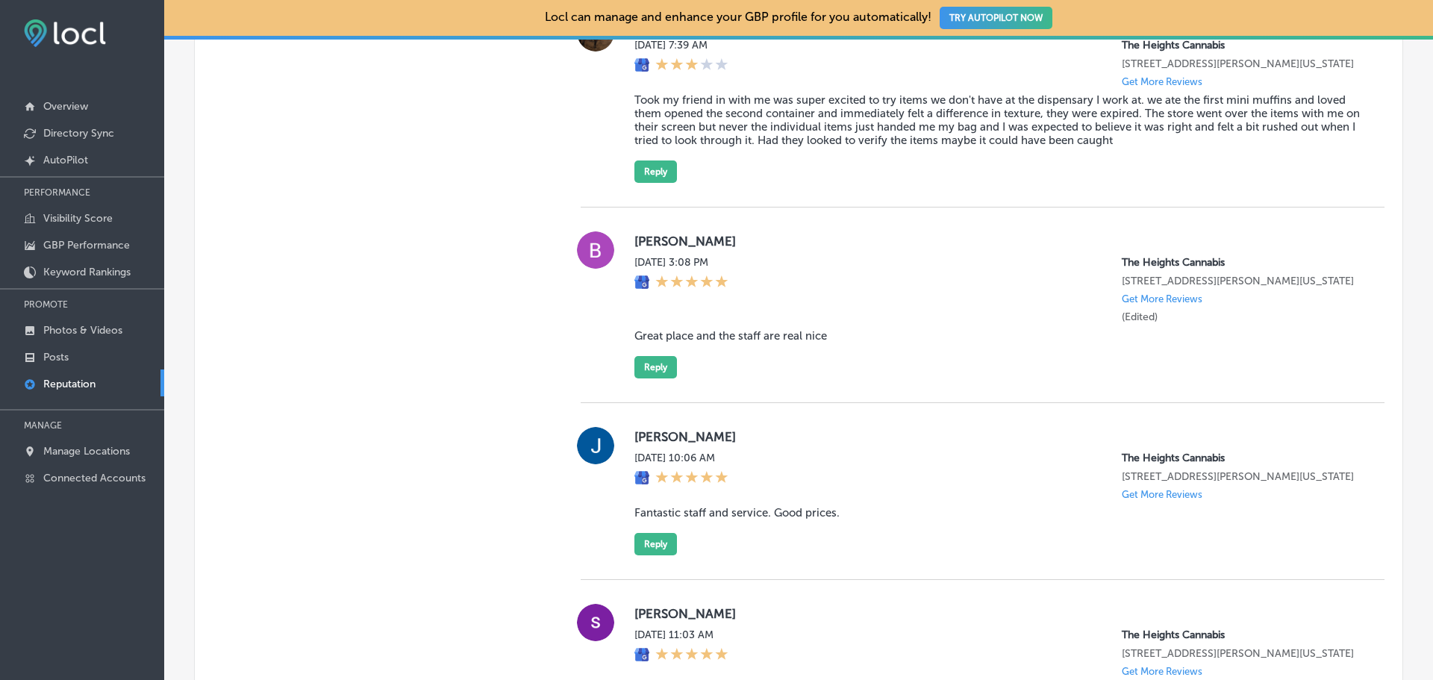
click at [791, 147] on blockquote "Took my friend in with me was super excited to try items we don't have at the d…" at bounding box center [997, 120] width 726 height 54
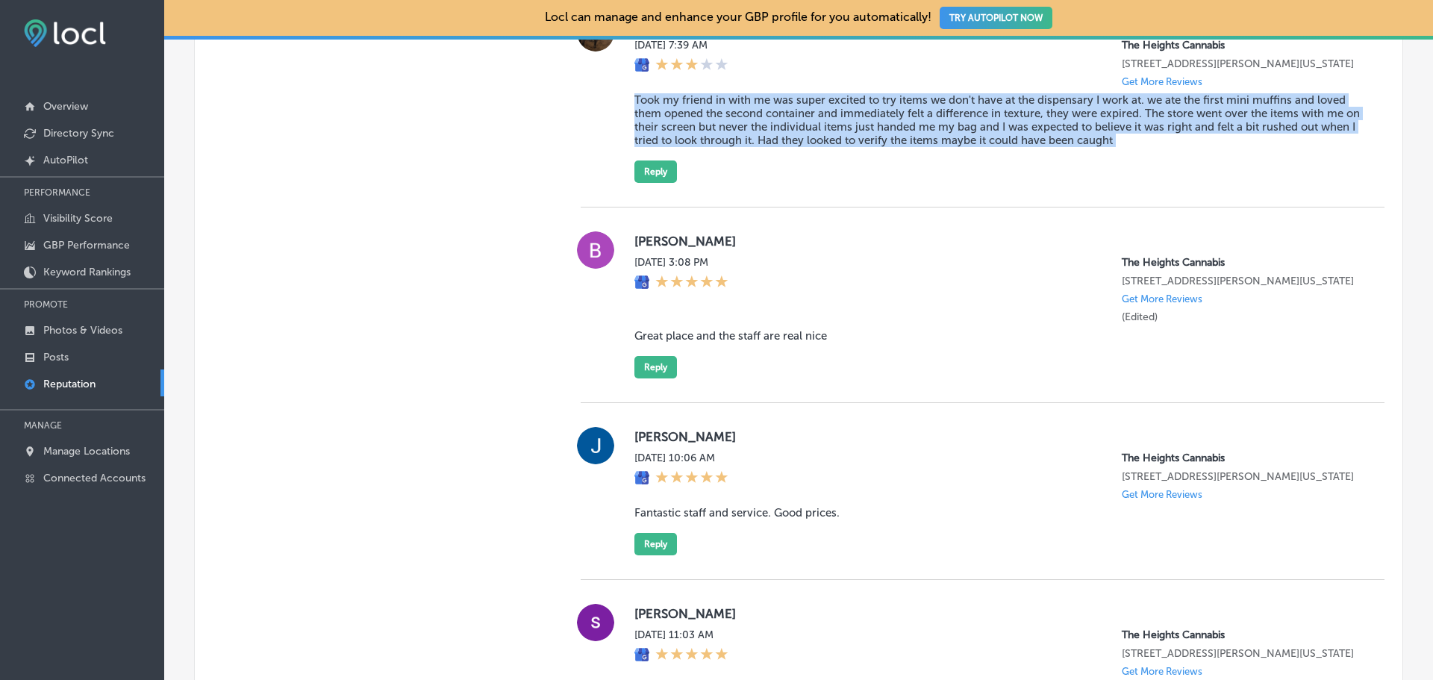
click at [791, 147] on blockquote "Took my friend in with me was super excited to try items we don't have at the d…" at bounding box center [997, 120] width 726 height 54
click at [767, 147] on blockquote "Took my friend in with me was super excited to try items we don't have at the d…" at bounding box center [997, 120] width 726 height 54
click at [964, 147] on blockquote "Took my friend in with me was super excited to try items we don't have at the d…" at bounding box center [997, 120] width 726 height 54
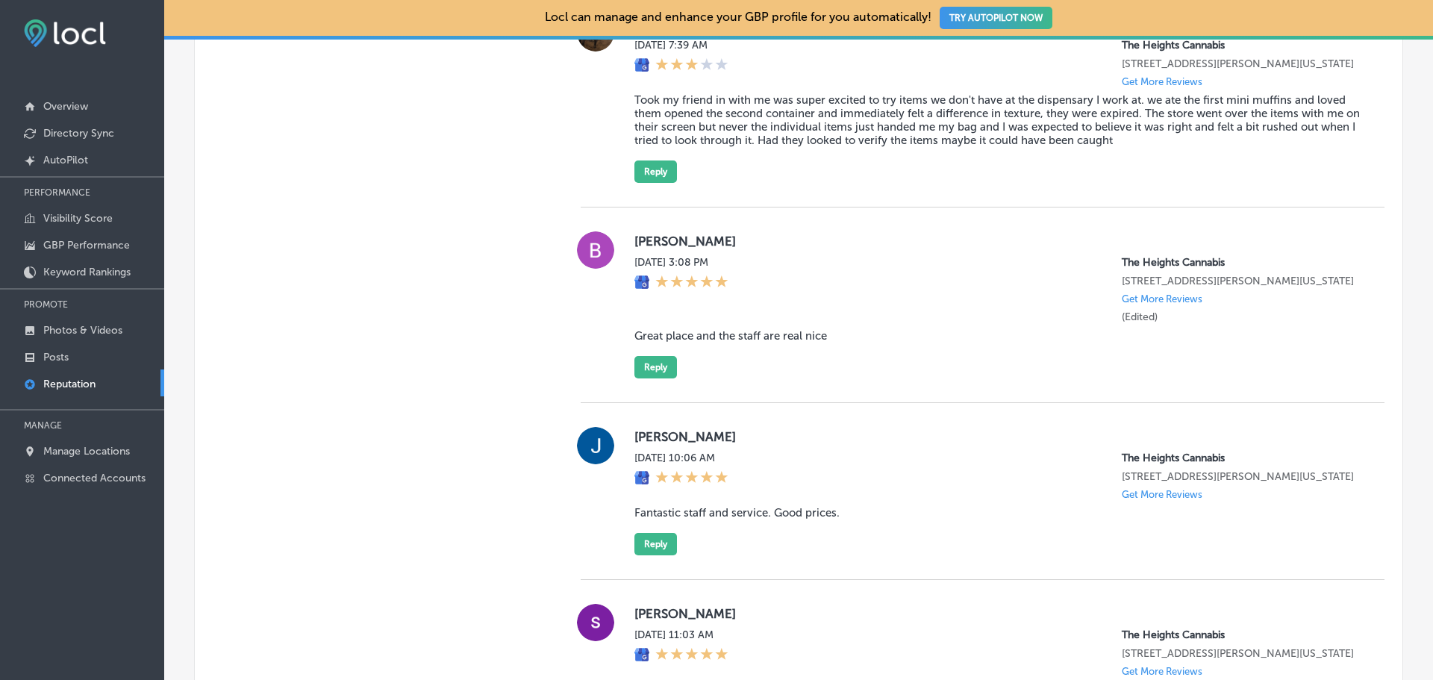
click at [775, 147] on blockquote "Took my friend in with me was super excited to try items we don't have at the d…" at bounding box center [997, 120] width 726 height 54
click at [917, 87] on div "[DATE] 7:39 AM The Heights Cannabis [STREET_ADDRESS][PERSON_NAME][US_STATE] Get…" at bounding box center [997, 63] width 726 height 49
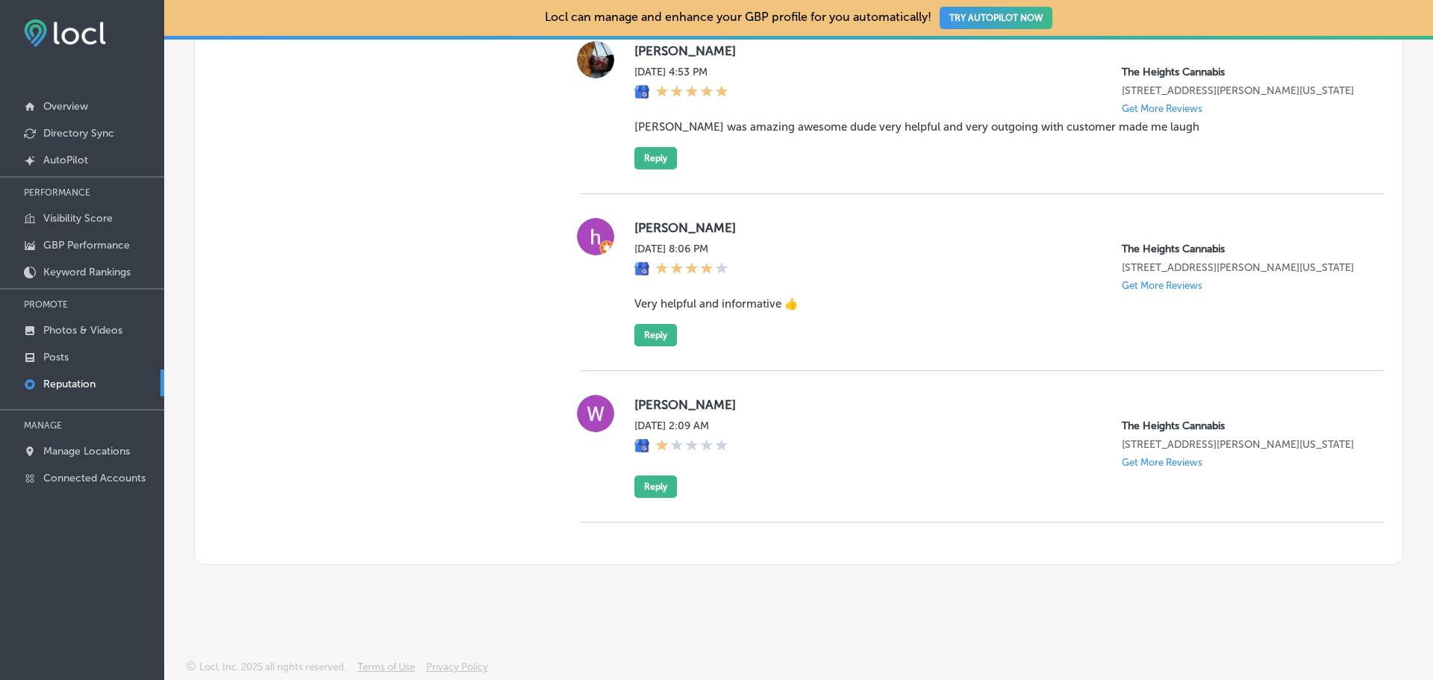
scroll to position [7327, 0]
click at [650, 346] on button "Reply" at bounding box center [655, 335] width 43 height 22
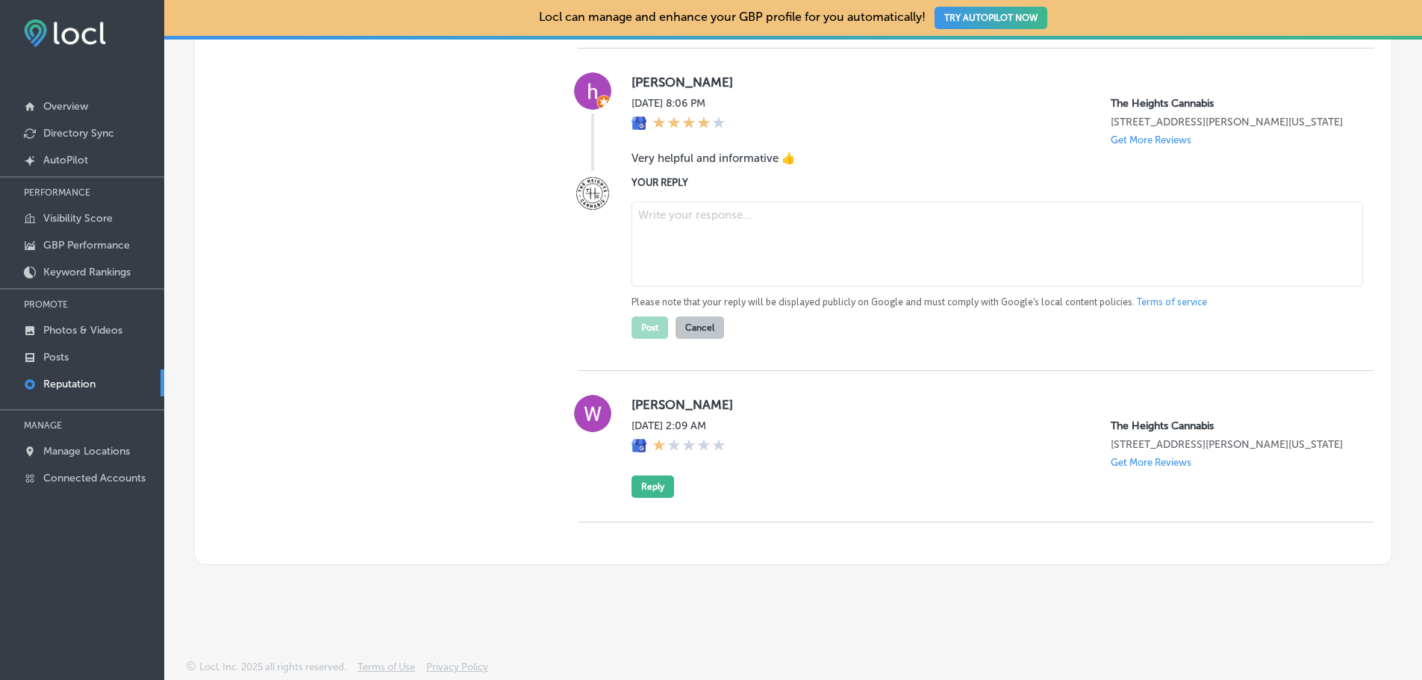
click at [776, 287] on textarea at bounding box center [997, 244] width 732 height 85
type textarea "We appreciate you leaving a review! Thank you for coming by and we cant wait to…"
drag, startPoint x: 1188, startPoint y: 437, endPoint x: 0, endPoint y: 374, distance: 1189.2
click at [0, 374] on div "iconmonstr-menu-thin copy Created with Sketch. Overview Directory Sync Created …" at bounding box center [711, 340] width 1422 height 680
drag, startPoint x: 1087, startPoint y: 459, endPoint x: 901, endPoint y: 448, distance: 186.2
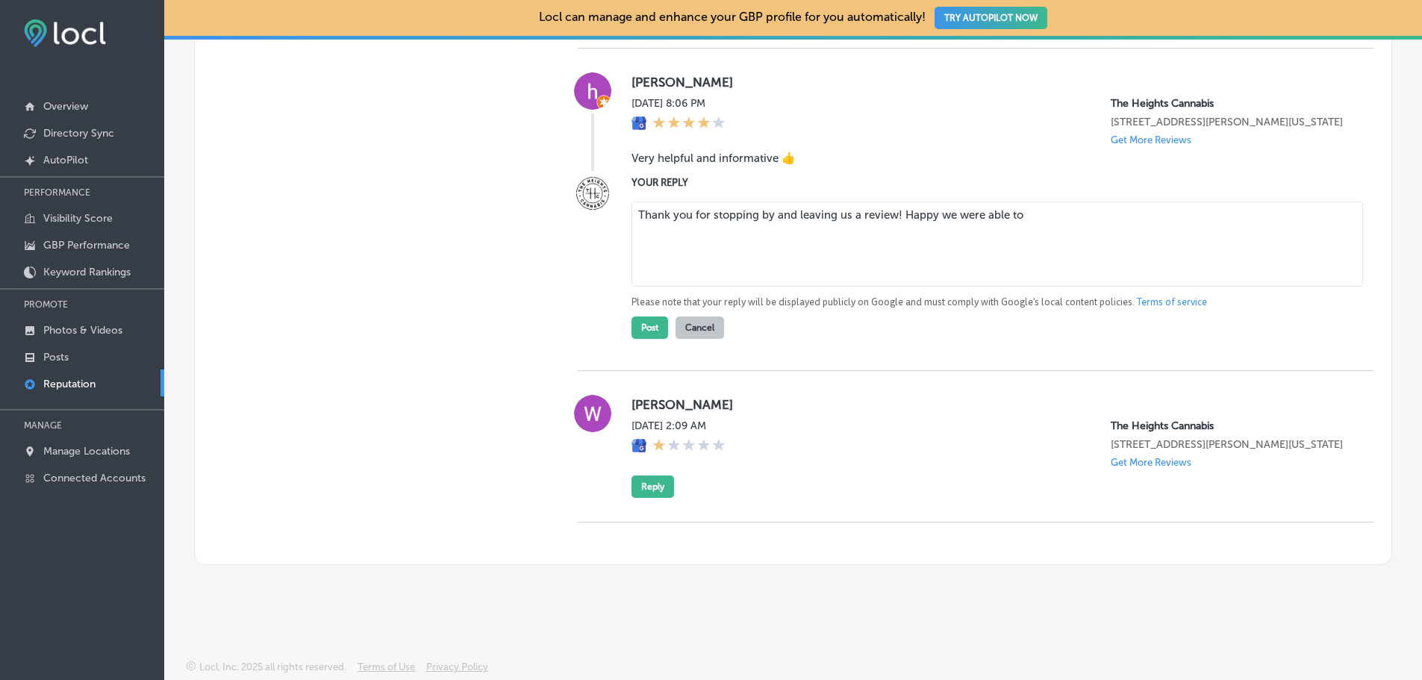
click at [901, 287] on textarea "Thank you for stopping by and leaving us a review! Happy we were able to" at bounding box center [997, 244] width 732 height 85
type textarea "Thank you for stopping by and leaving us a review! We love to hear how helpful …"
click at [654, 339] on button "Post" at bounding box center [649, 327] width 37 height 22
type textarea "x"
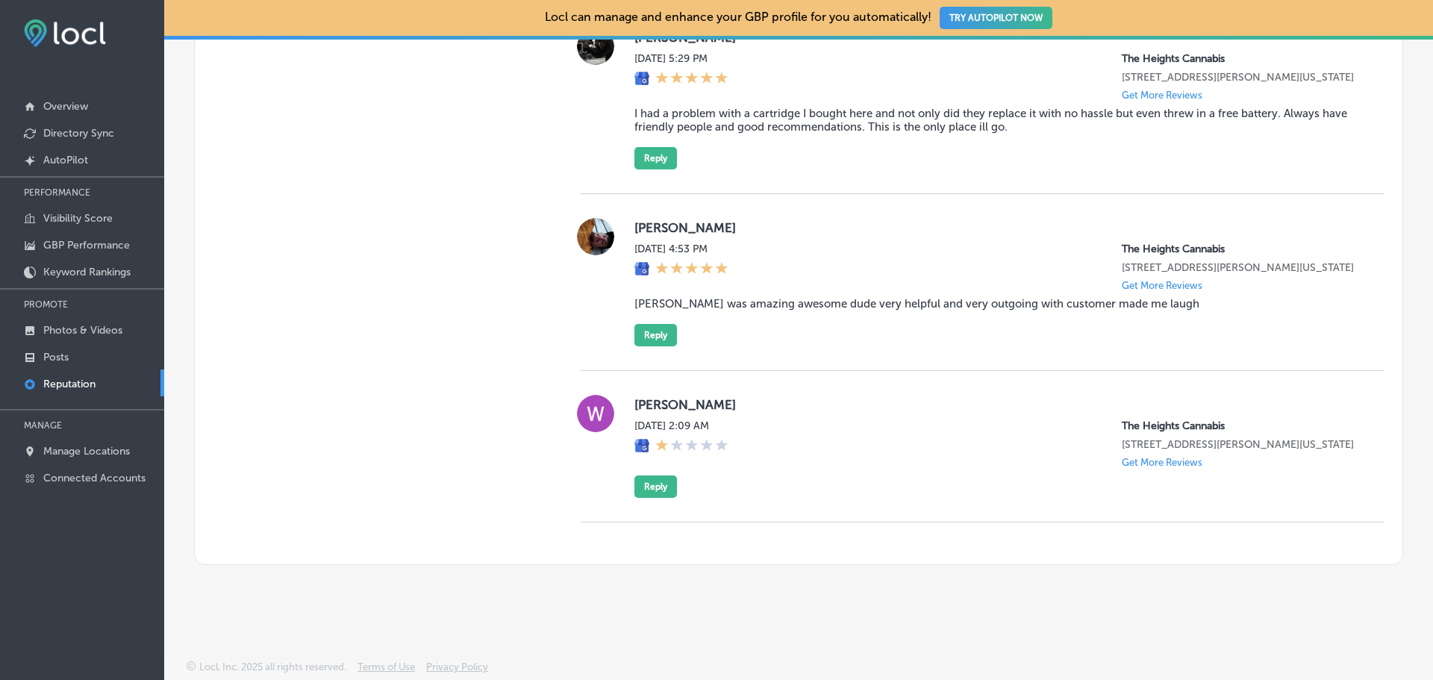
scroll to position [7061, 0]
click at [652, 346] on button "Reply" at bounding box center [655, 335] width 43 height 22
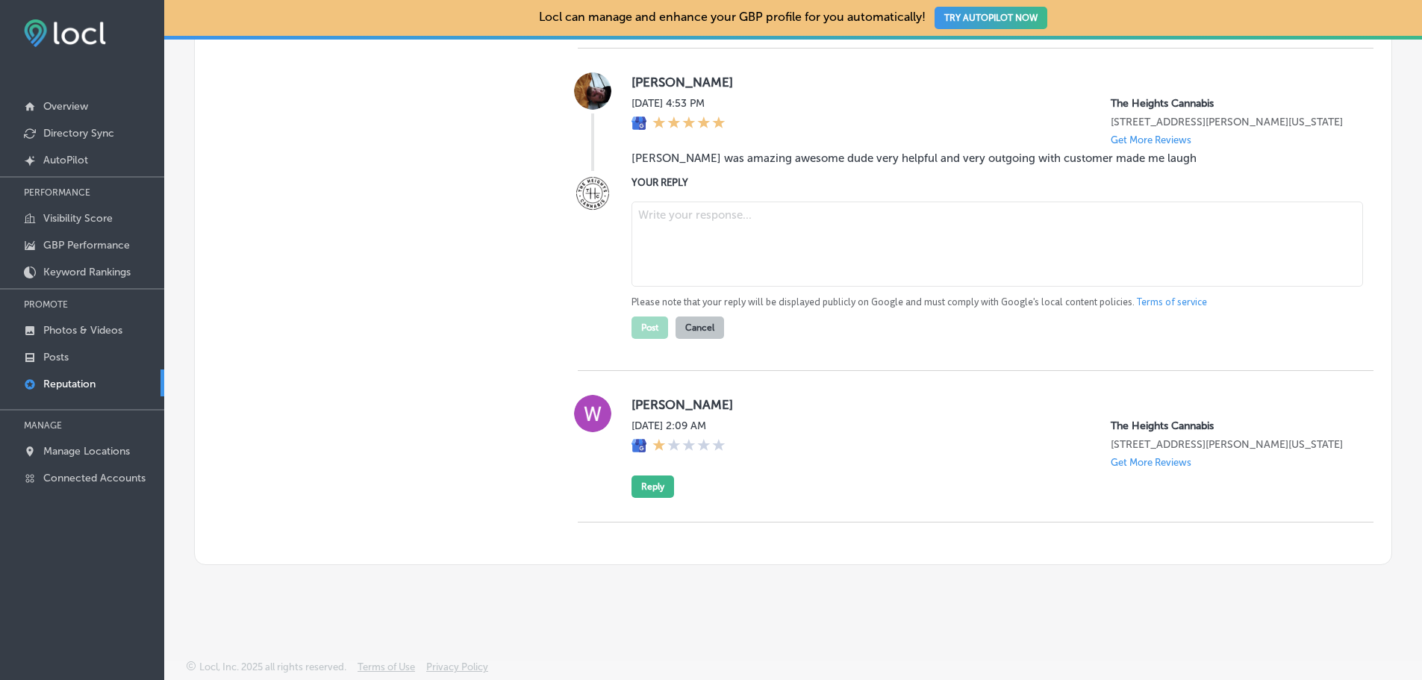
click at [725, 287] on textarea at bounding box center [997, 244] width 732 height 85
type textarea "W"
type textarea "M"
type textarea "[PERSON_NAME] is a hoot! So glad he was able to help you. Come back to see him …"
click at [649, 339] on button "Post" at bounding box center [649, 327] width 37 height 22
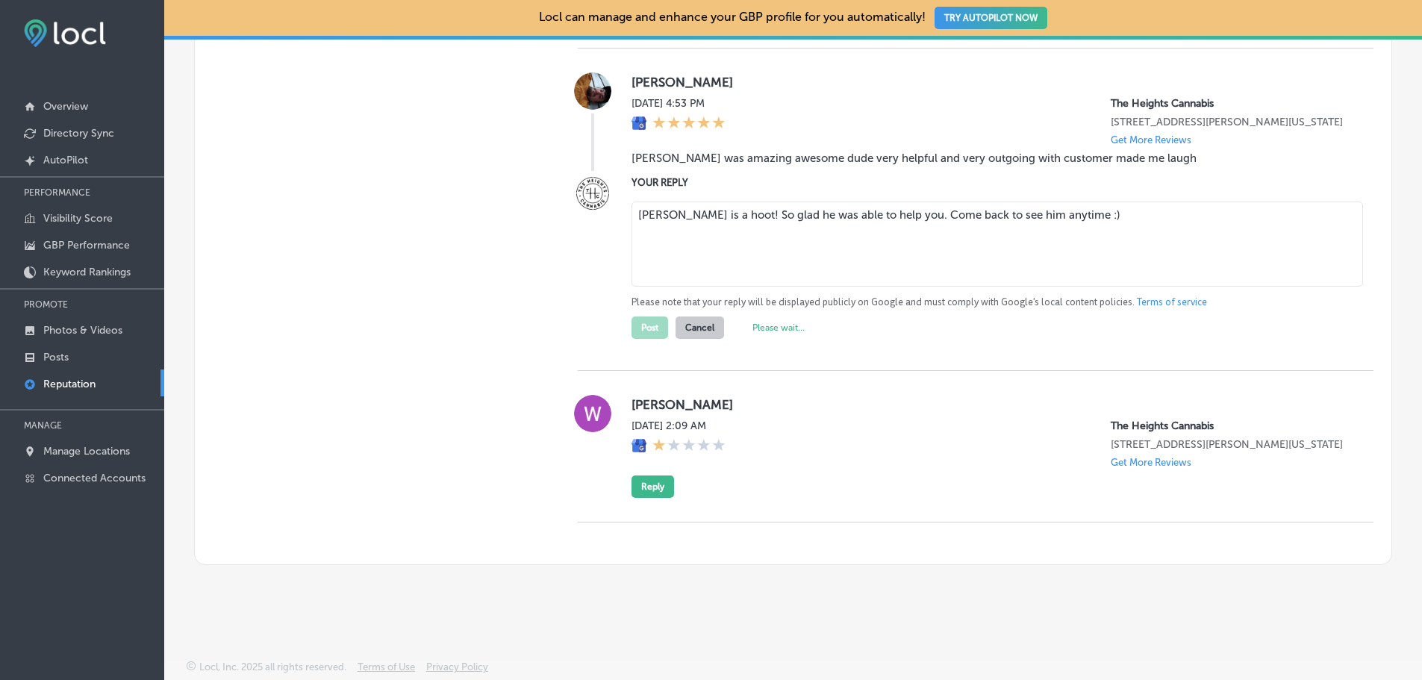
type textarea "x"
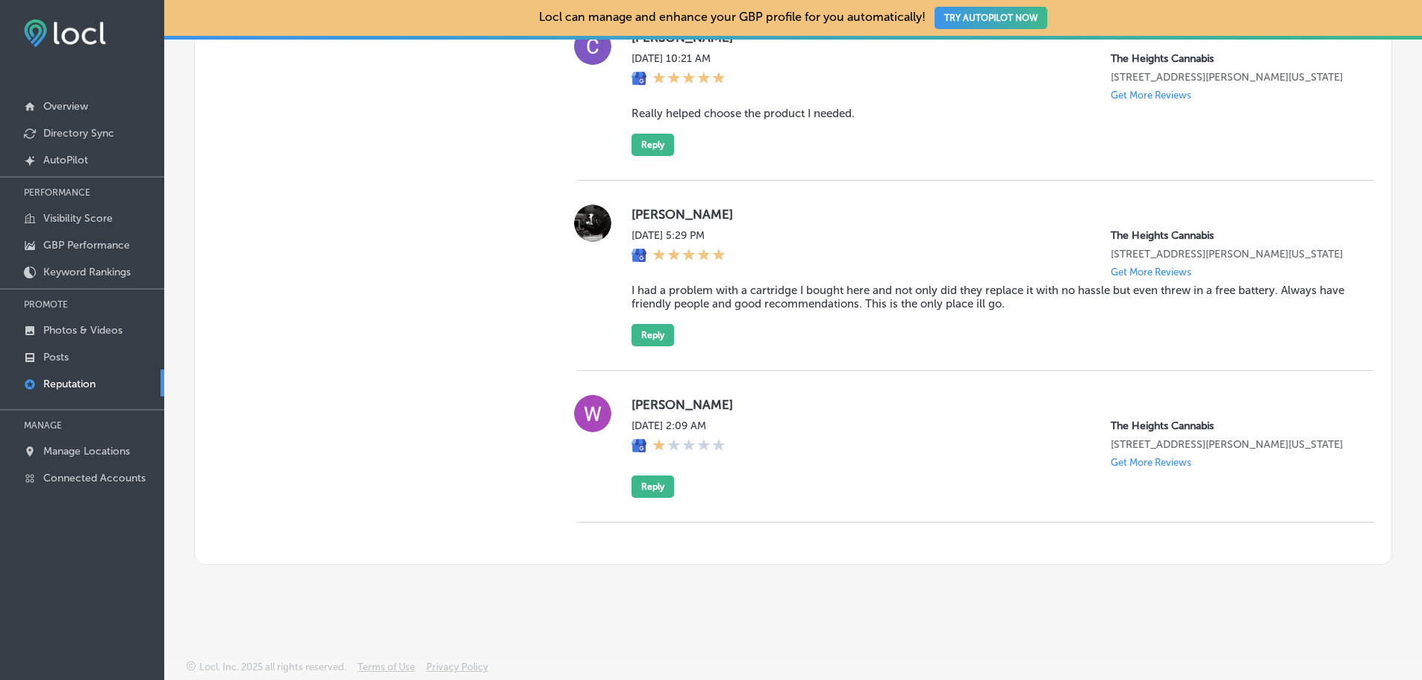
scroll to position [7021, 0]
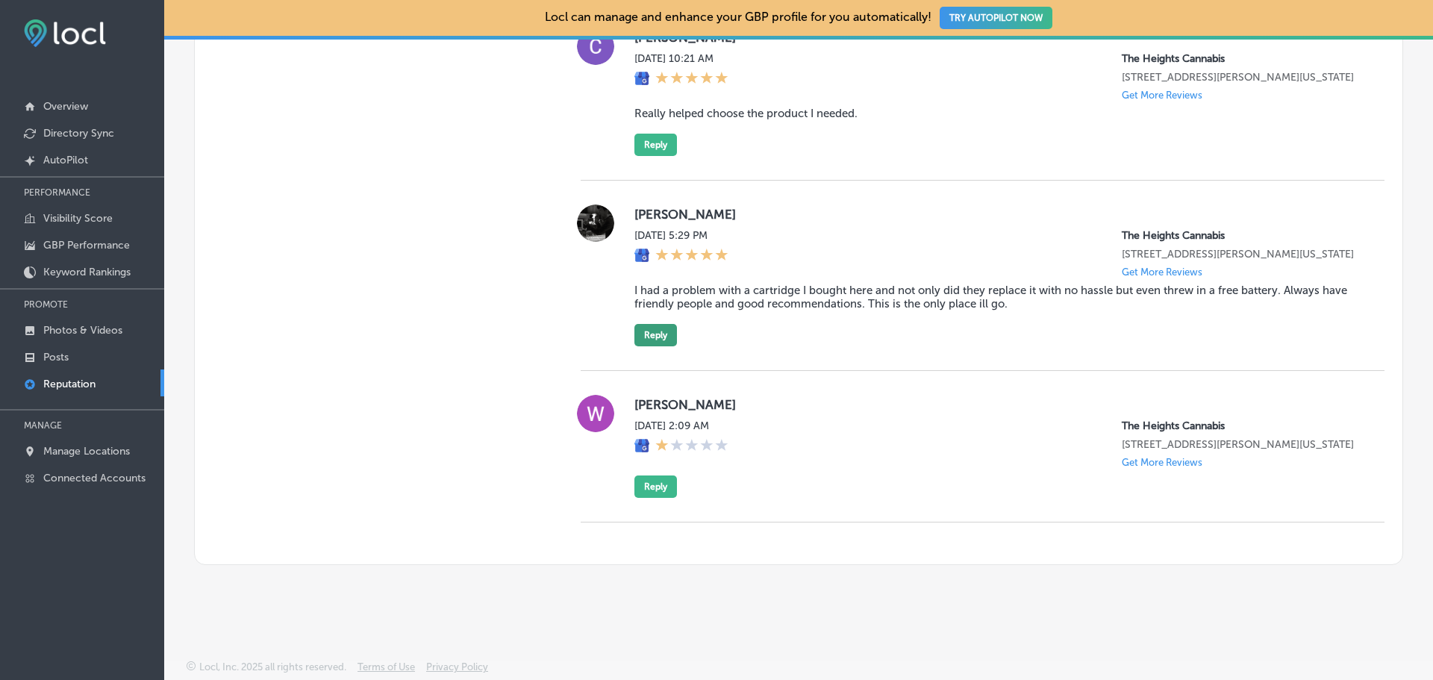
click at [660, 325] on button "Reply" at bounding box center [655, 335] width 43 height 22
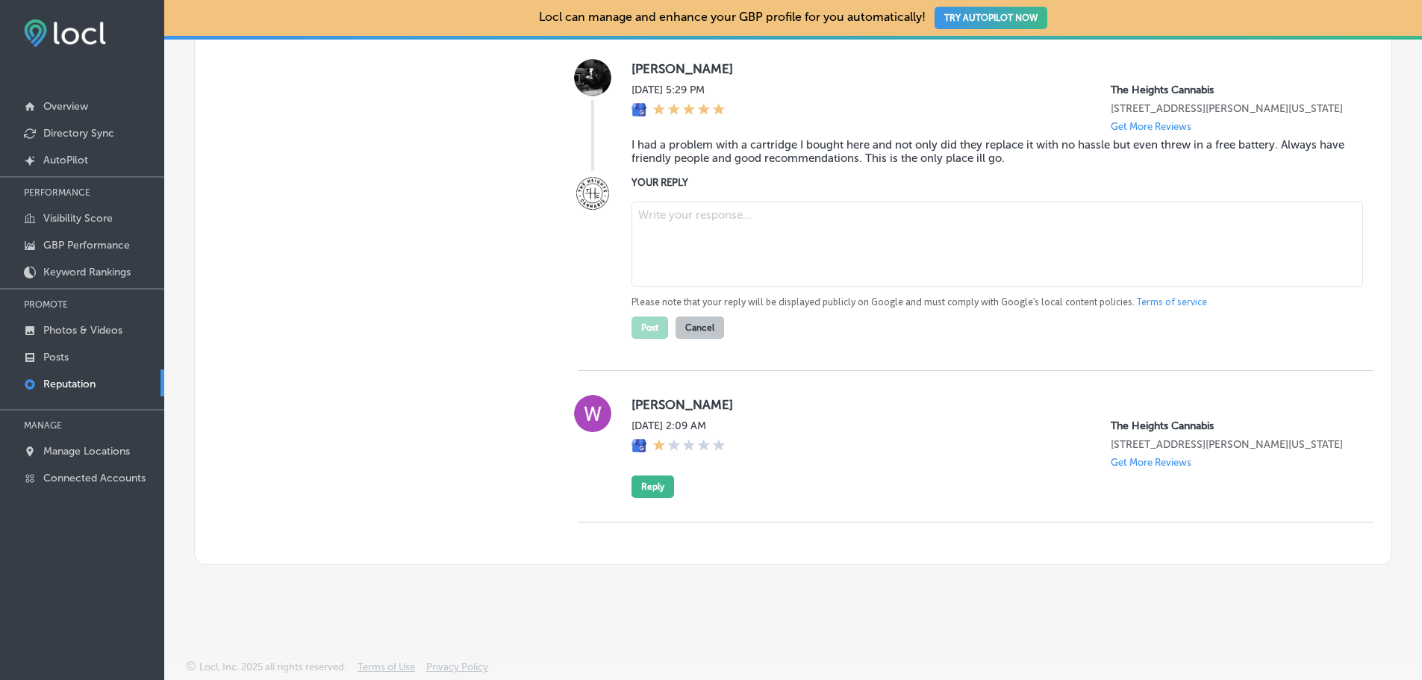
click at [747, 287] on textarea at bounding box center [997, 244] width 732 height 85
type textarea "T"
